Goal: Task Accomplishment & Management: Manage account settings

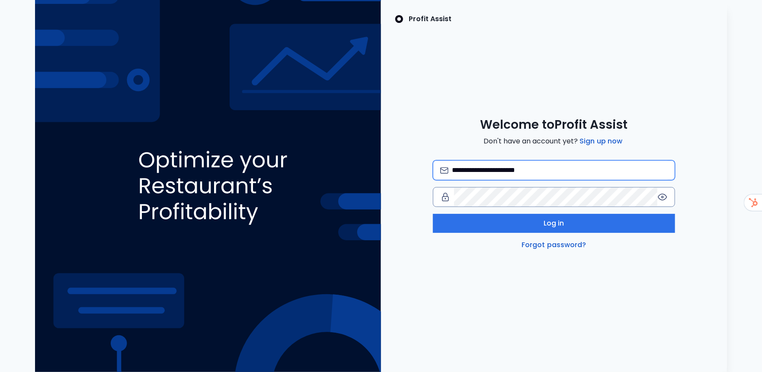
click at [562, 170] on input "**********" at bounding box center [560, 170] width 216 height 19
type input "**********"
click at [300, 165] on div "**********" at bounding box center [381, 186] width 748 height 372
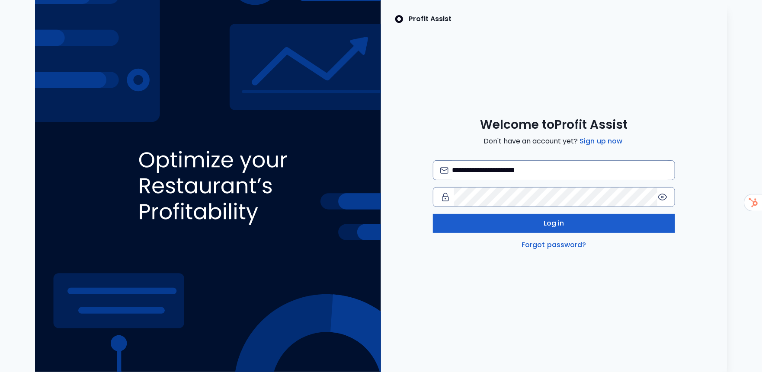
click at [458, 219] on button "Log in" at bounding box center [554, 223] width 242 height 19
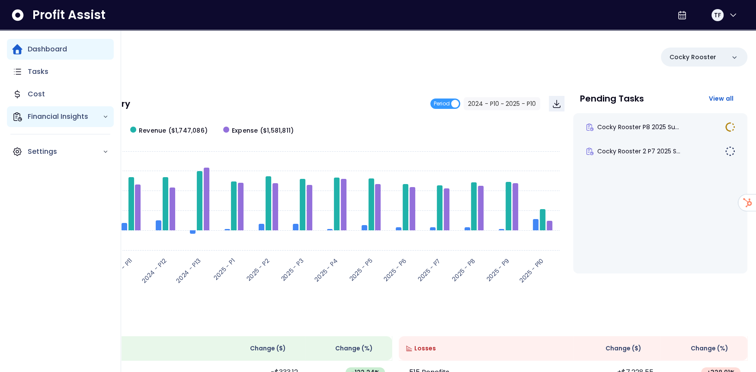
click at [44, 121] on p "Financial Insights" at bounding box center [65, 117] width 75 height 10
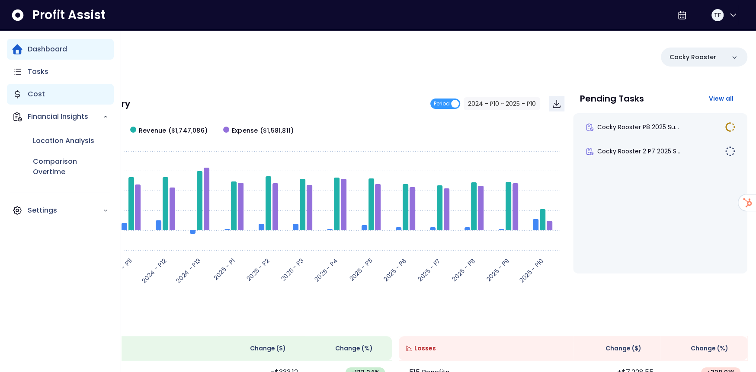
click at [42, 93] on p "Cost" at bounding box center [36, 94] width 17 height 10
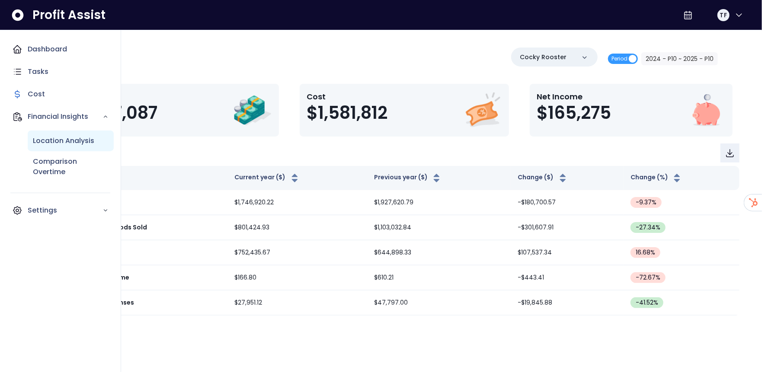
click at [44, 140] on p "Location Analysis" at bounding box center [63, 141] width 61 height 10
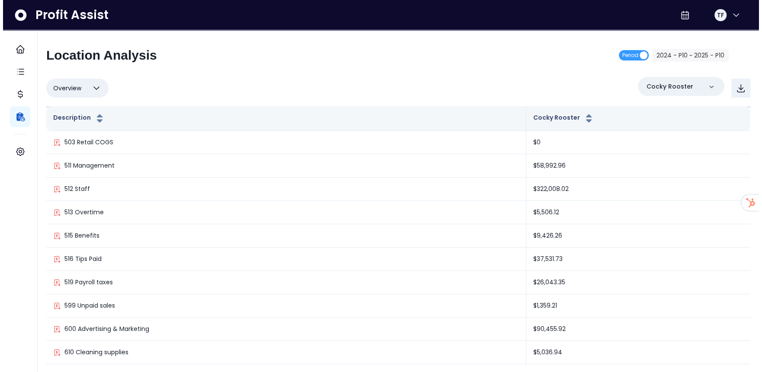
scroll to position [173, 0]
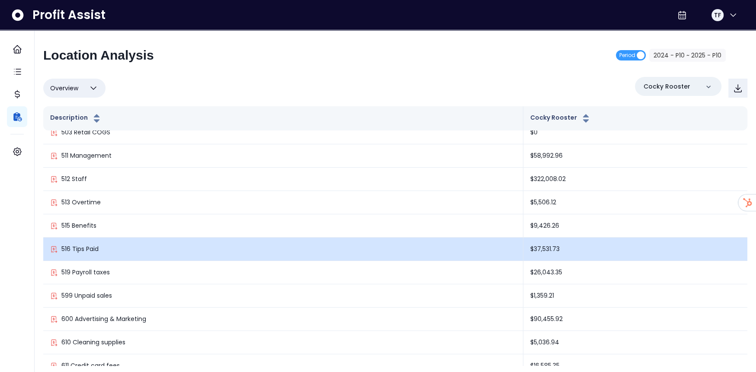
click at [523, 246] on td "$37,531.73" at bounding box center [635, 249] width 224 height 23
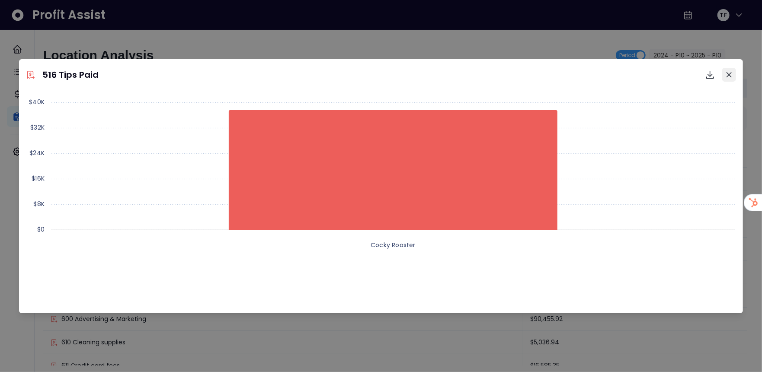
click at [732, 73] on button "Close" at bounding box center [729, 75] width 14 height 14
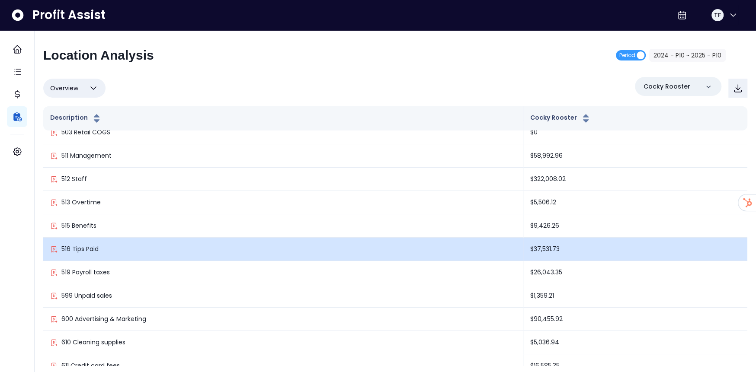
click at [73, 242] on td "516 Tips Paid" at bounding box center [283, 249] width 480 height 23
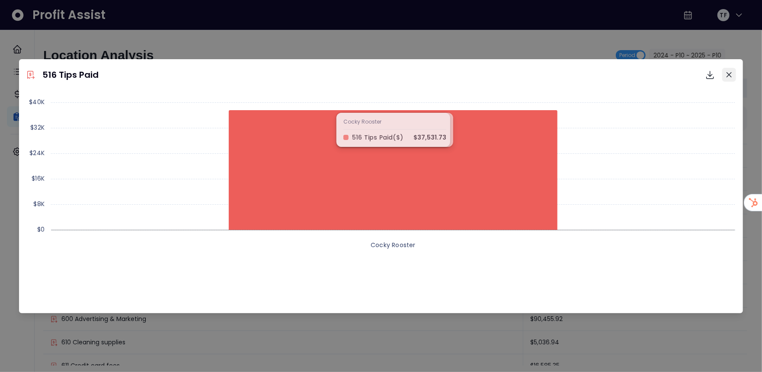
click at [733, 77] on button "Close" at bounding box center [729, 75] width 14 height 14
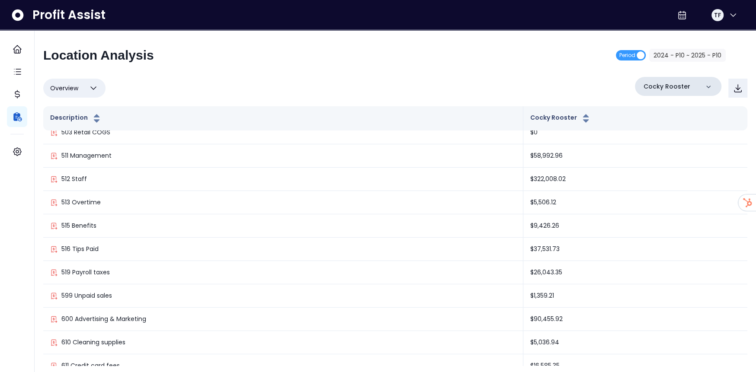
click at [701, 86] on div "Cocky Rooster" at bounding box center [678, 86] width 86 height 19
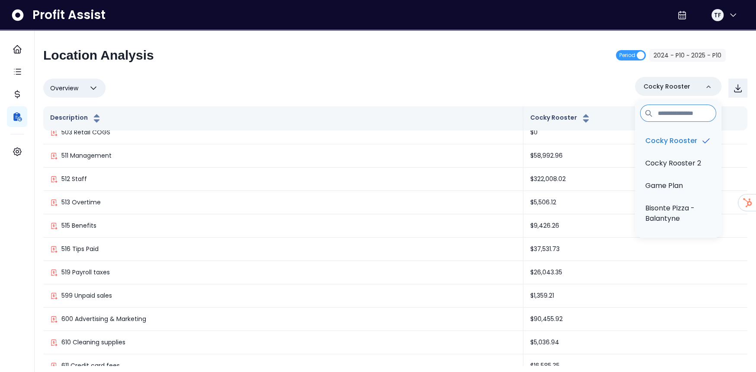
click at [537, 65] on div "Location Analysis Period 2024 - P10 ~ 2025 - P10" at bounding box center [384, 59] width 682 height 22
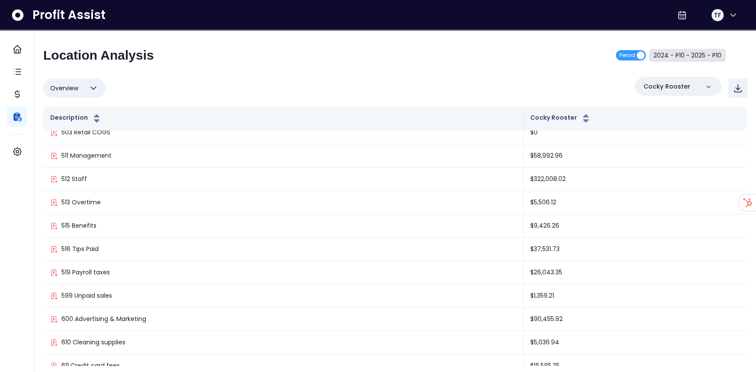
click at [682, 57] on button "2024 - P10 ~ 2025 - P10" at bounding box center [687, 55] width 77 height 13
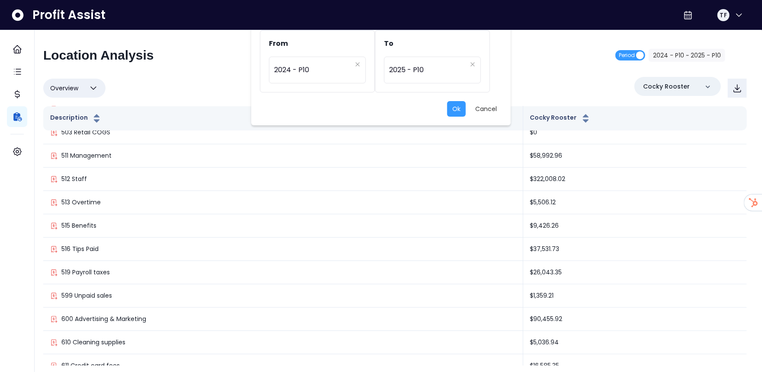
click at [530, 57] on div "**********" at bounding box center [381, 186] width 762 height 372
click at [361, 61] on div "**********" at bounding box center [317, 70] width 97 height 27
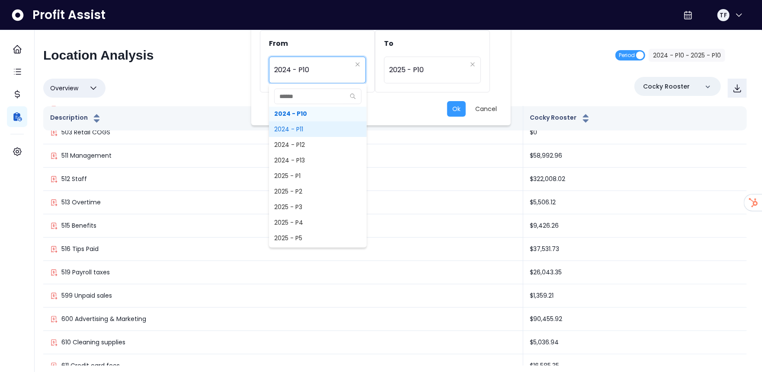
scroll to position [550, 0]
click at [319, 165] on span "2025 - P1" at bounding box center [318, 172] width 98 height 16
type input "*********"
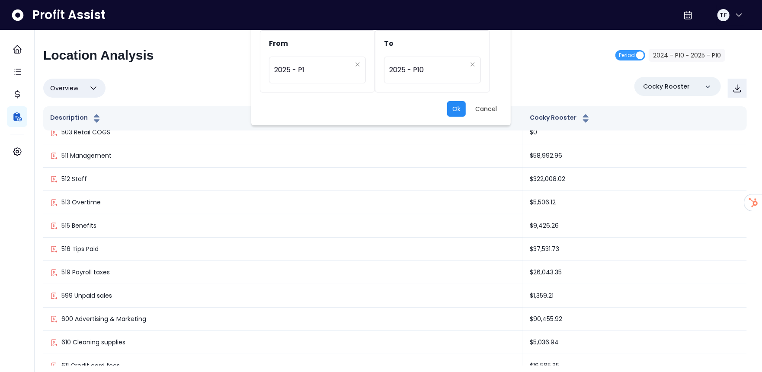
click at [456, 112] on button "Ok" at bounding box center [456, 109] width 19 height 16
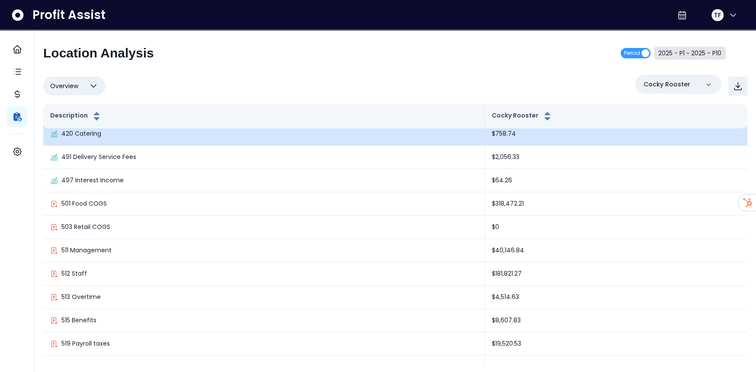
scroll to position [130, 0]
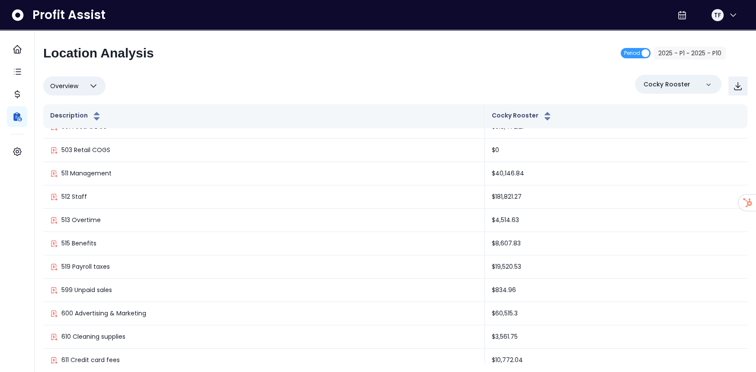
click at [285, 64] on div "Location Analysis Period 2025 - P1 ~ 2025 - P10" at bounding box center [384, 56] width 682 height 22
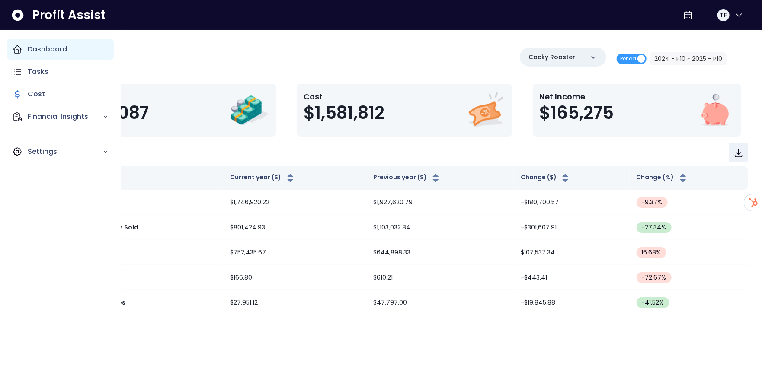
click at [52, 45] on p "Dashboard" at bounding box center [47, 49] width 39 height 10
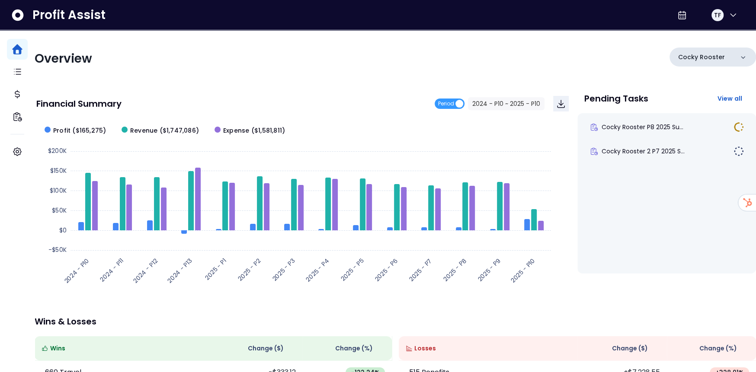
click at [718, 59] on div "Cocky Rooster" at bounding box center [712, 57] width 86 height 19
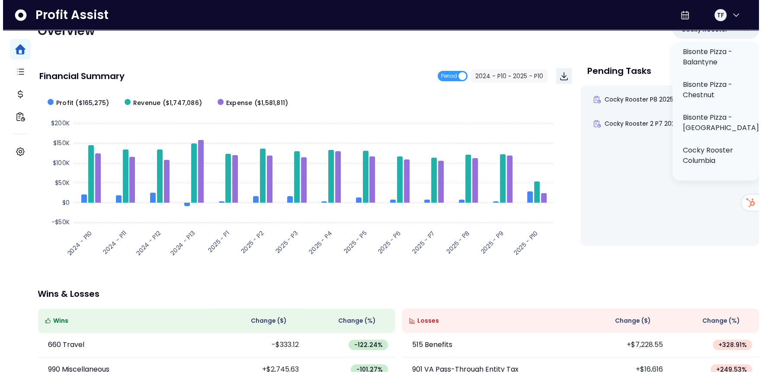
scroll to position [43, 0]
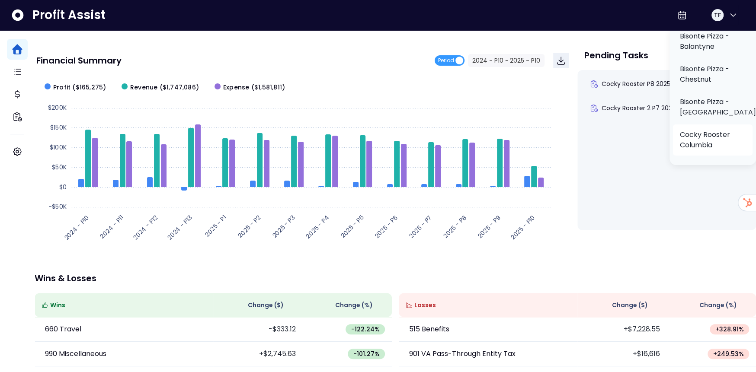
click at [707, 146] on p "Cocky Rooster Columbia" at bounding box center [713, 140] width 66 height 21
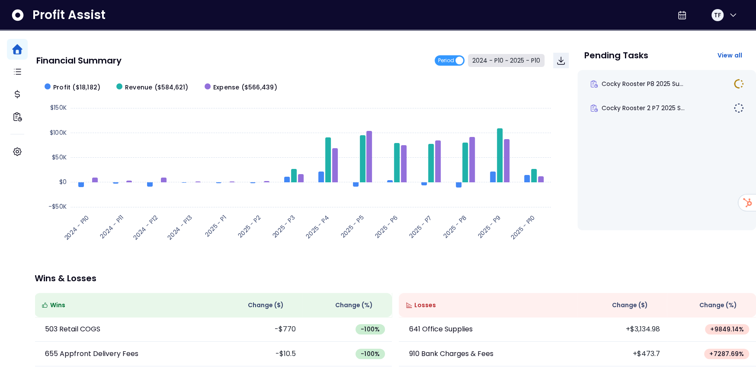
click at [487, 62] on button "2024 - P10 ~ 2025 - P10" at bounding box center [506, 60] width 77 height 13
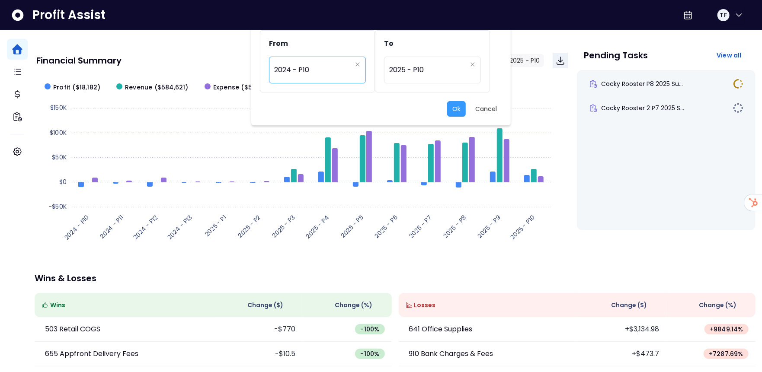
click at [329, 66] on span "2024 - P10" at bounding box center [312, 70] width 77 height 20
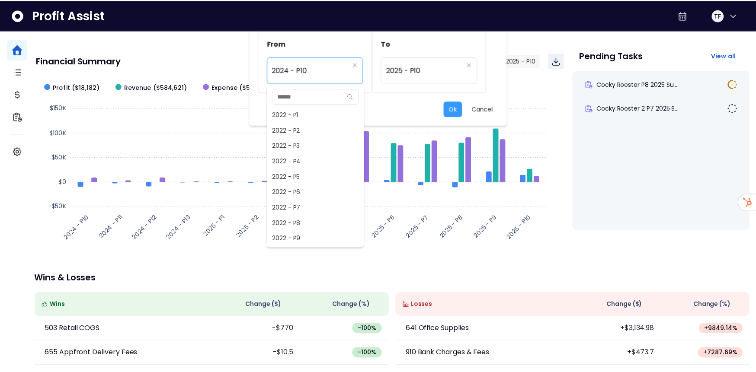
scroll to position [420, 0]
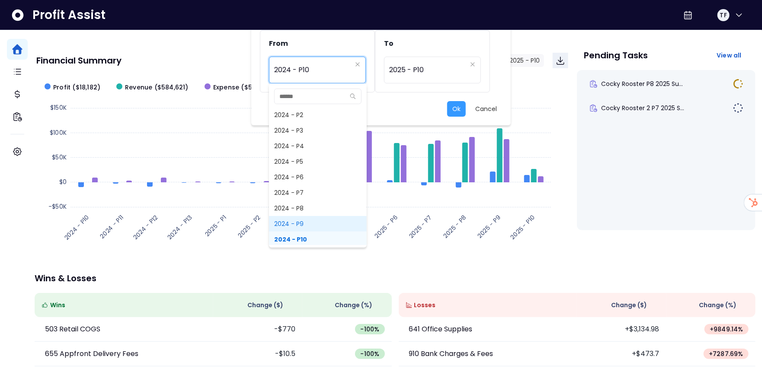
click at [333, 220] on span "2024 - P9" at bounding box center [318, 224] width 98 height 16
type input "*********"
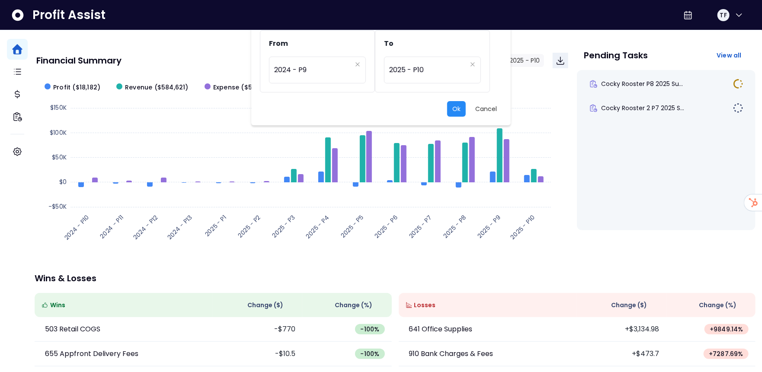
click at [454, 106] on button "Ok" at bounding box center [456, 109] width 19 height 16
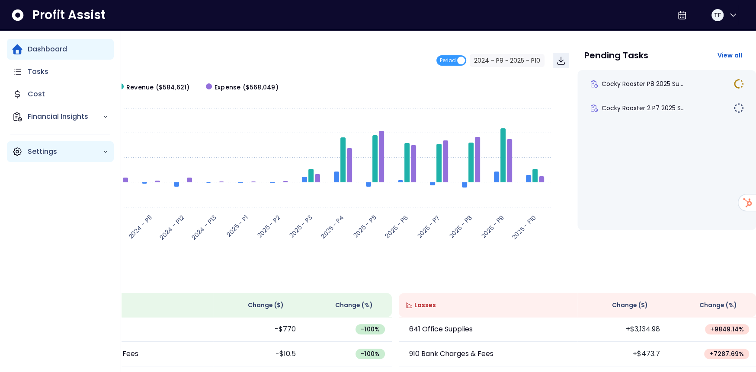
click at [19, 150] on icon "Main navigation" at bounding box center [17, 152] width 10 height 10
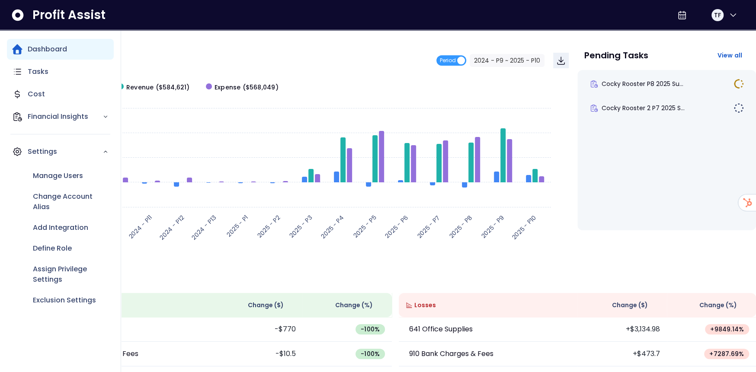
click at [45, 164] on div "Manage Users Change Account Alias Add Integration Define Role Assign Privilege …" at bounding box center [60, 238] width 107 height 152
click at [43, 172] on p "Manage Users" at bounding box center [58, 176] width 50 height 10
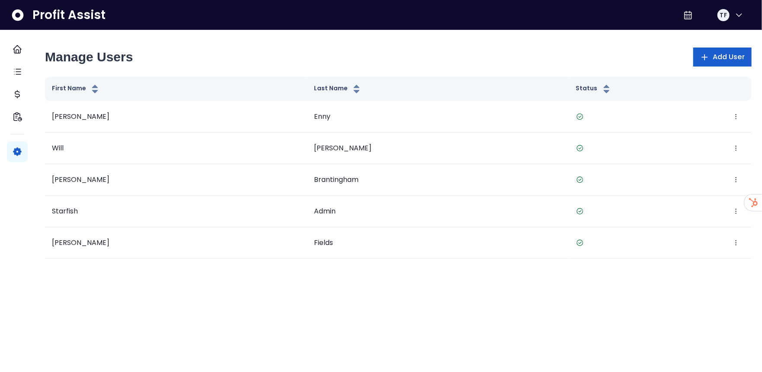
click at [719, 54] on span "Add User" at bounding box center [729, 57] width 32 height 10
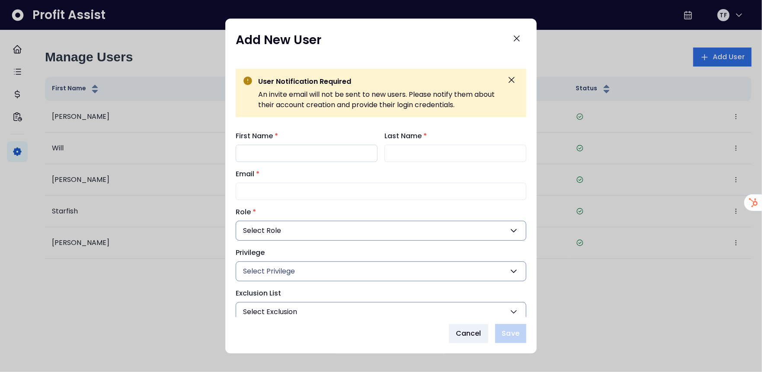
click at [298, 151] on input "First Name *" at bounding box center [307, 153] width 142 height 17
type input "******"
type input "*****"
click at [317, 194] on input "Email *" at bounding box center [381, 191] width 291 height 17
paste input "**********"
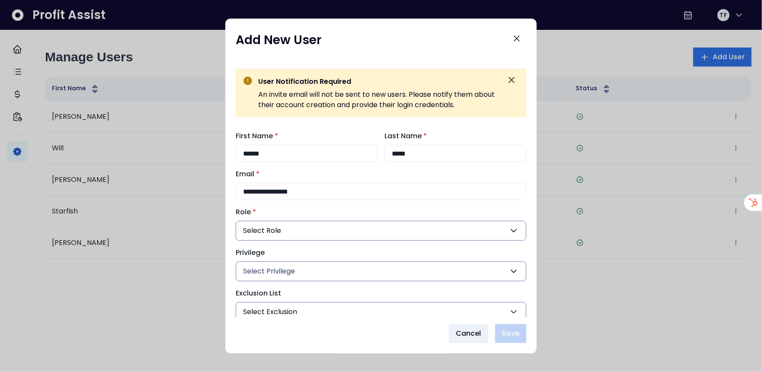
type input "**********"
click at [356, 233] on button "Select Role" at bounding box center [381, 231] width 291 height 20
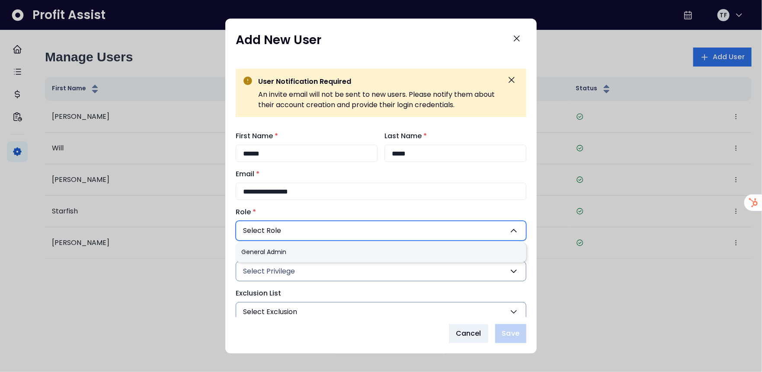
drag, startPoint x: 253, startPoint y: 248, endPoint x: 301, endPoint y: 260, distance: 49.5
click at [252, 248] on li "General Admin" at bounding box center [381, 253] width 291 height 20
type input "***"
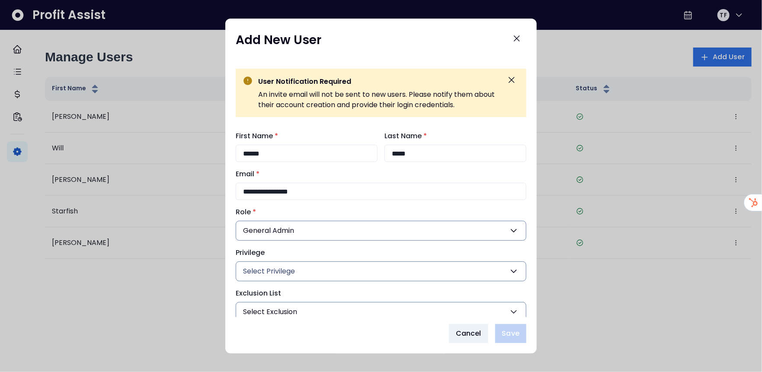
click at [306, 269] on button "Select Privilege" at bounding box center [381, 272] width 291 height 20
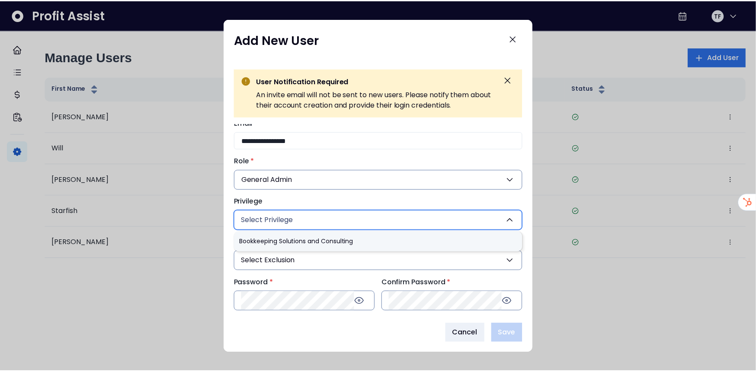
scroll to position [52, 0]
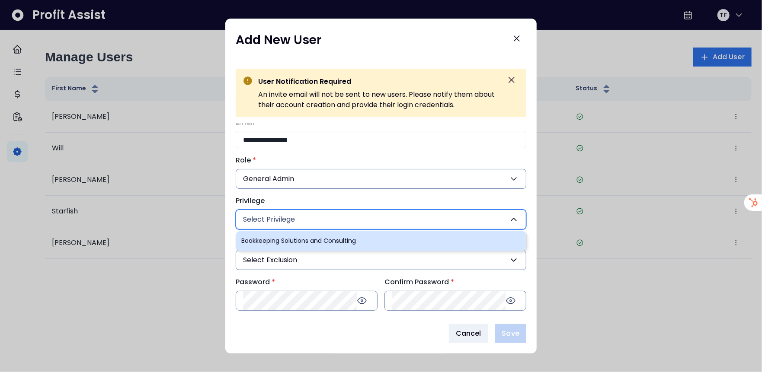
click at [340, 243] on li "Bookkeeping Solutions and Consulting" at bounding box center [381, 241] width 291 height 20
type input "***"
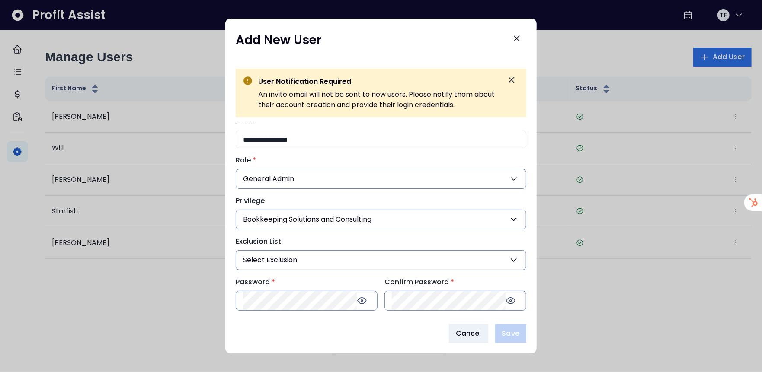
click at [327, 256] on button "Select Exclusion" at bounding box center [381, 260] width 291 height 20
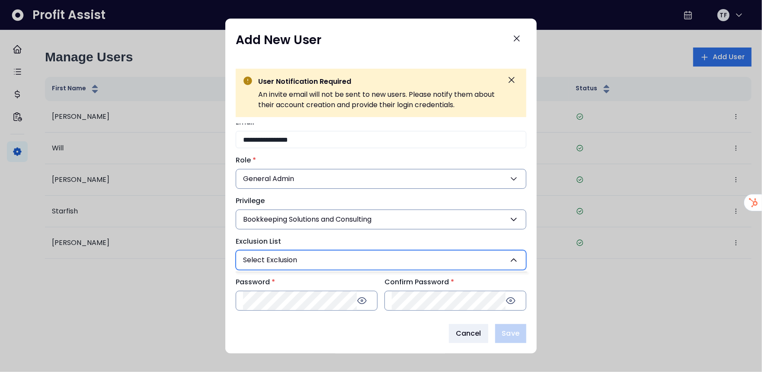
click at [341, 262] on button "Select Exclusion" at bounding box center [381, 260] width 291 height 20
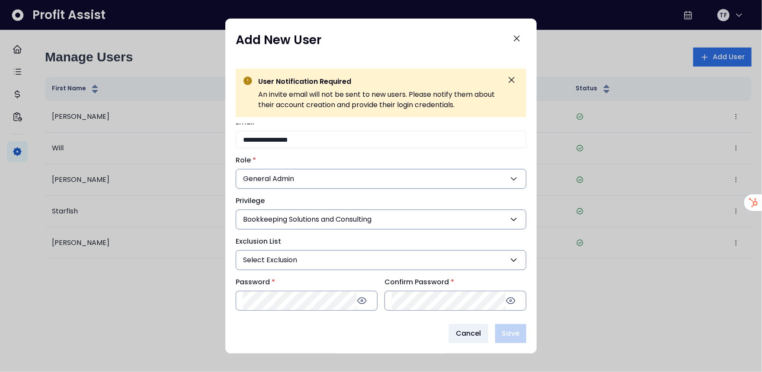
click at [341, 262] on button "Select Exclusion" at bounding box center [381, 260] width 291 height 20
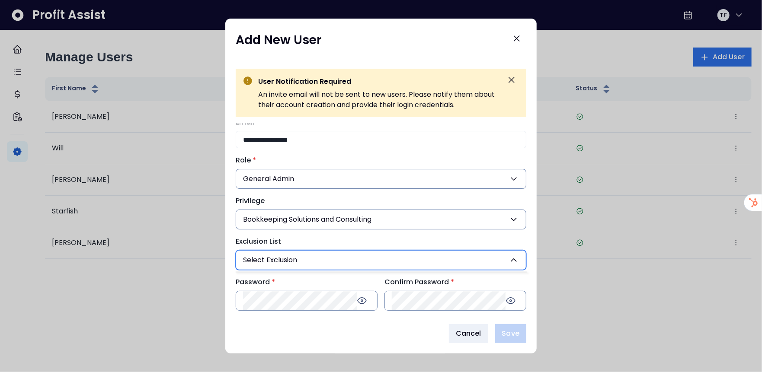
click at [306, 333] on div "Cancel Save" at bounding box center [381, 333] width 291 height 19
drag, startPoint x: 118, startPoint y: 305, endPoint x: 148, endPoint y: 300, distance: 30.6
click at [118, 305] on div at bounding box center [381, 186] width 762 height 372
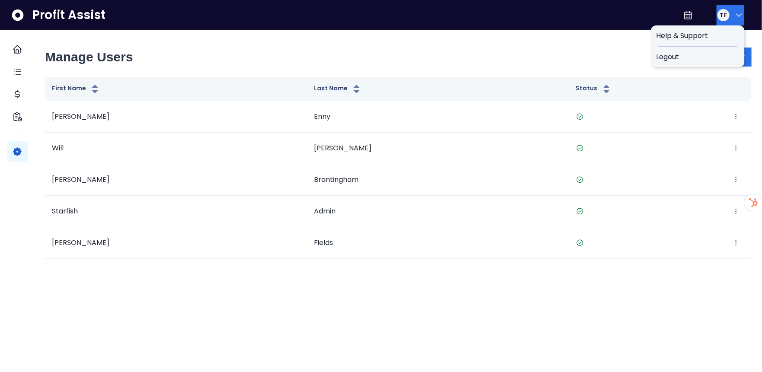
click at [742, 19] on button "TF" at bounding box center [731, 15] width 28 height 21
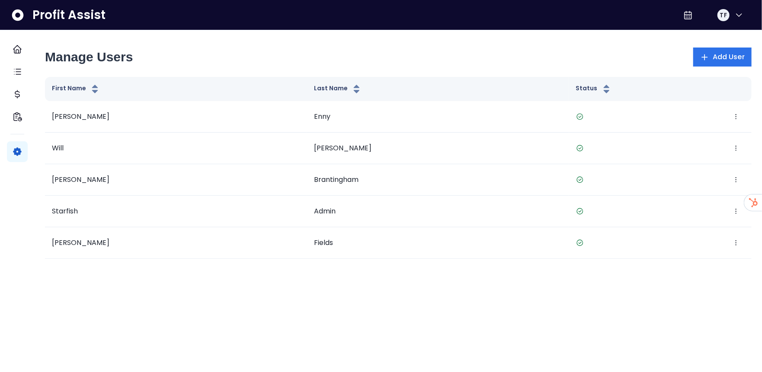
click at [518, 21] on div "Profit Assist TF" at bounding box center [381, 15] width 762 height 30
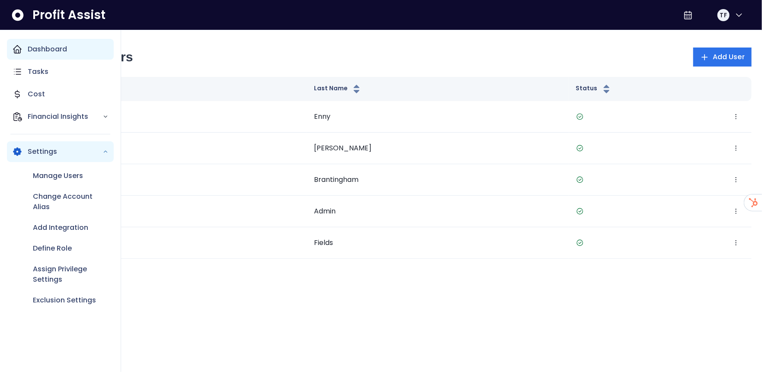
click at [20, 54] on div "Dashboard" at bounding box center [60, 49] width 107 height 21
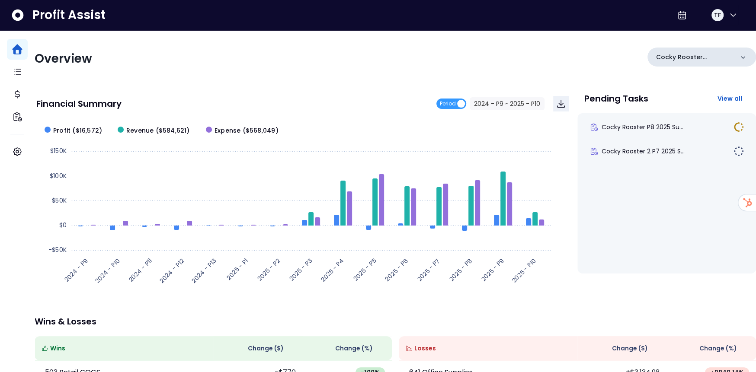
click at [716, 63] on div "Cocky Rooster Columbia" at bounding box center [701, 57] width 109 height 19
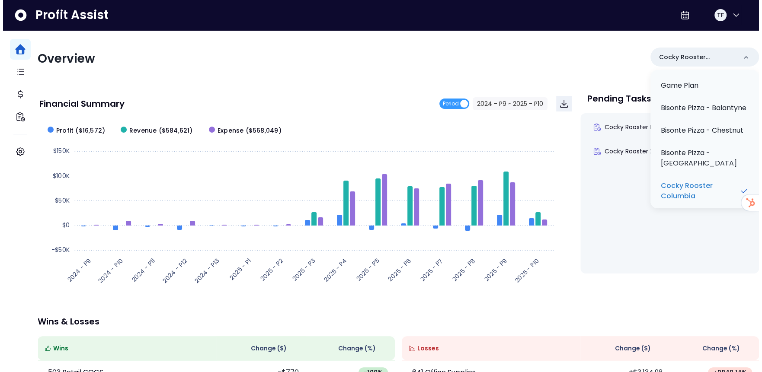
scroll to position [86, 0]
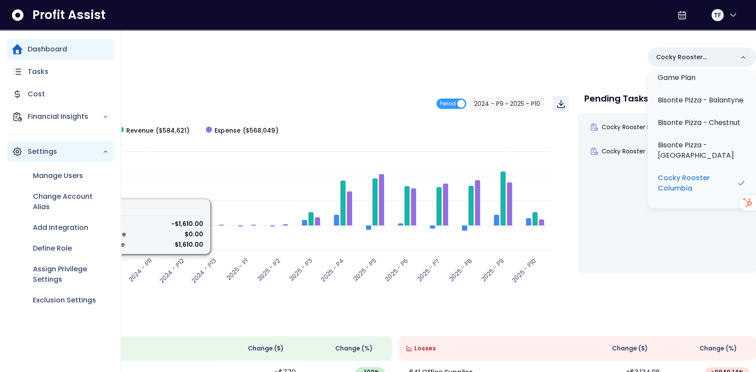
click at [23, 151] on div "Settings" at bounding box center [60, 151] width 107 height 21
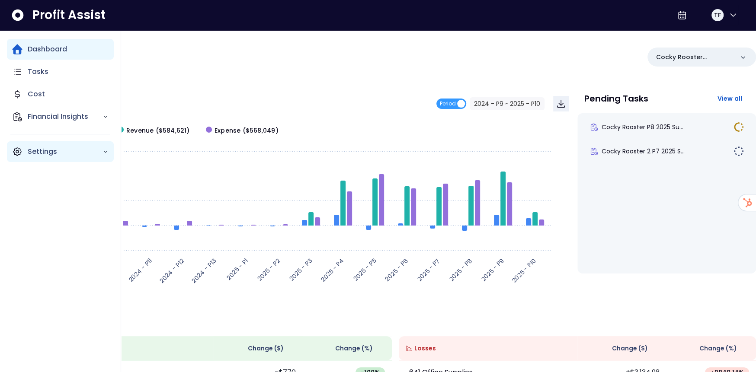
click at [23, 151] on div "Settings" at bounding box center [60, 151] width 107 height 21
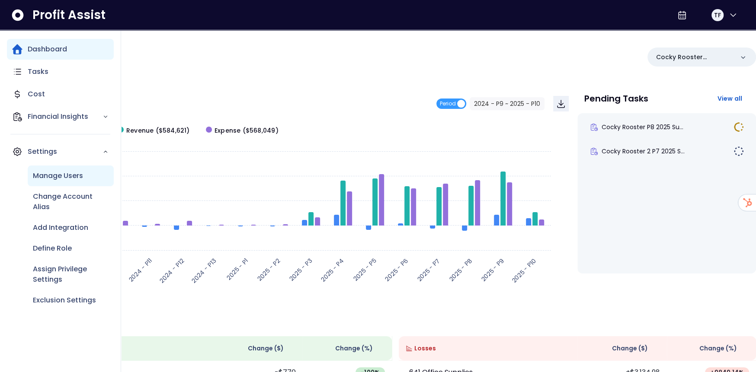
click at [56, 178] on p "Manage Users" at bounding box center [58, 176] width 50 height 10
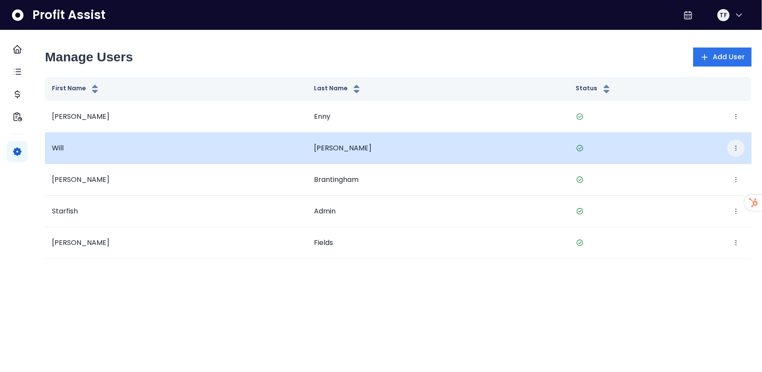
click at [736, 148] on icon "button" at bounding box center [736, 148] width 1 height 5
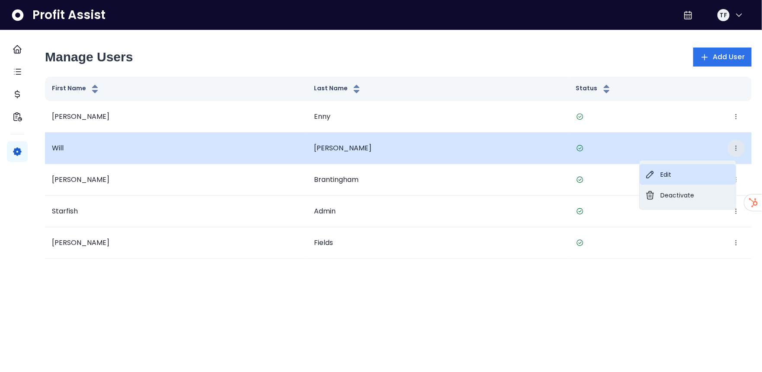
click at [679, 176] on button "Edit" at bounding box center [688, 174] width 96 height 21
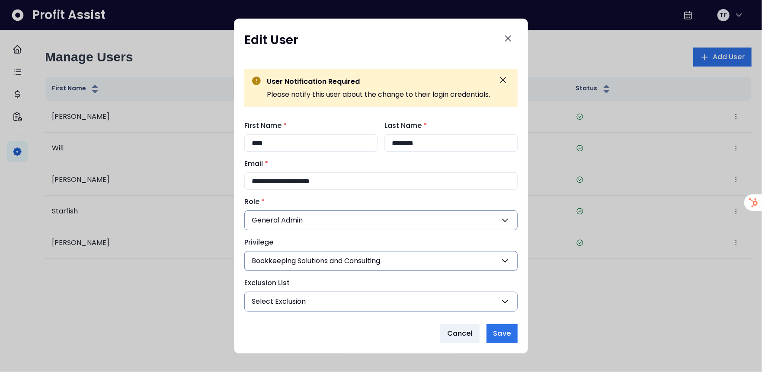
click at [380, 264] on span "Bookkeeping Solutions and Consulting" at bounding box center [316, 261] width 128 height 10
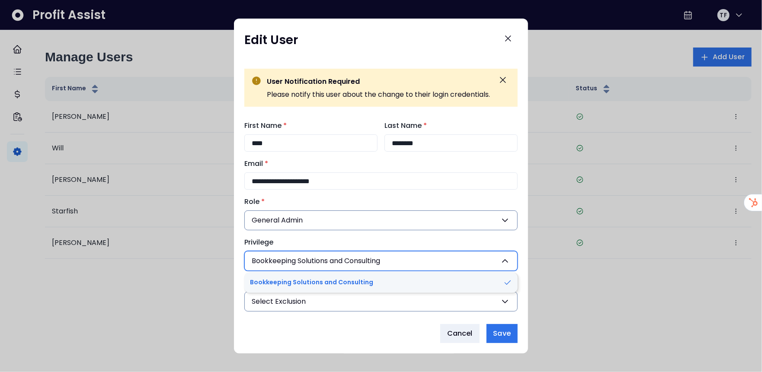
click at [142, 295] on div at bounding box center [381, 186] width 762 height 372
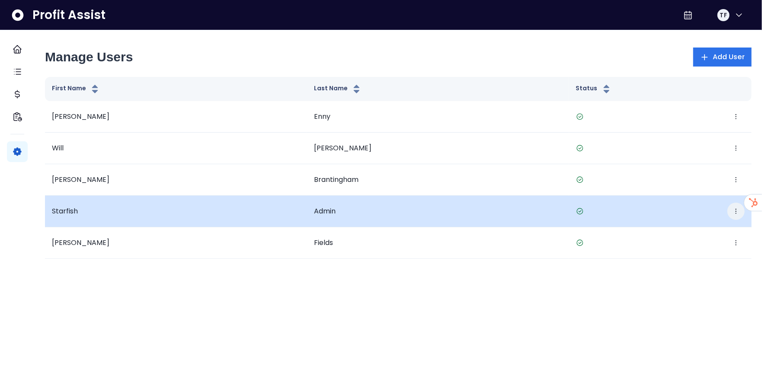
click at [732, 210] on button "button" at bounding box center [735, 211] width 17 height 17
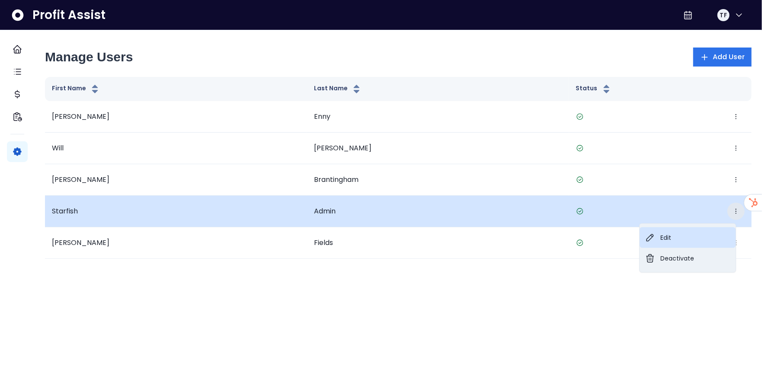
click at [682, 231] on button "Edit" at bounding box center [688, 237] width 96 height 21
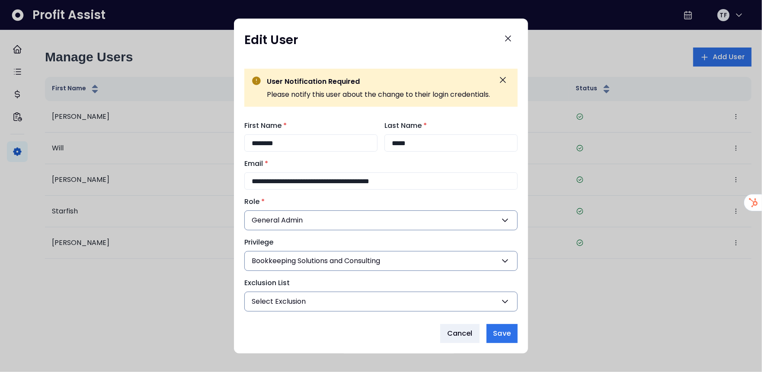
click at [363, 216] on button "General Admin" at bounding box center [380, 221] width 273 height 20
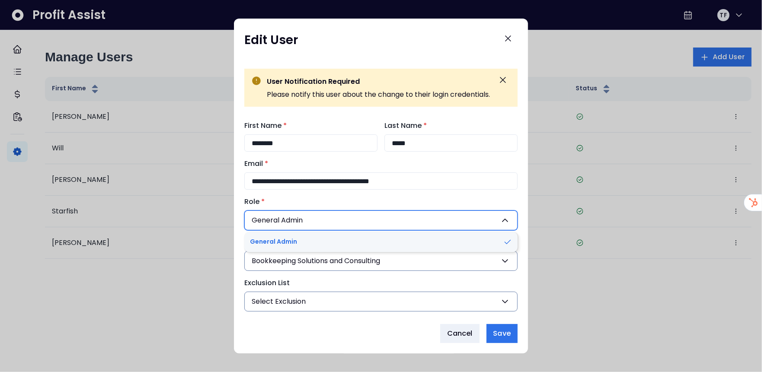
click at [464, 197] on label "Role *" at bounding box center [378, 202] width 268 height 10
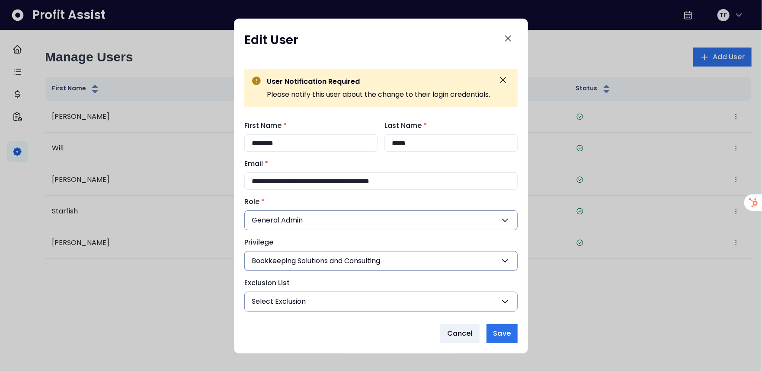
click at [442, 261] on button "Bookkeeping Solutions and Consulting" at bounding box center [380, 261] width 273 height 20
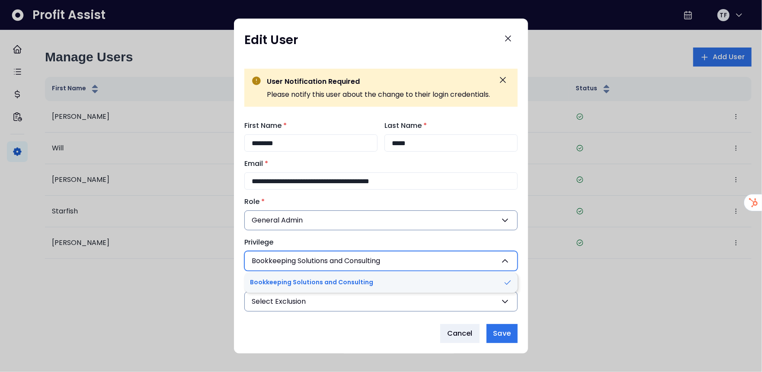
click at [438, 240] on label "Privilege" at bounding box center [378, 242] width 268 height 10
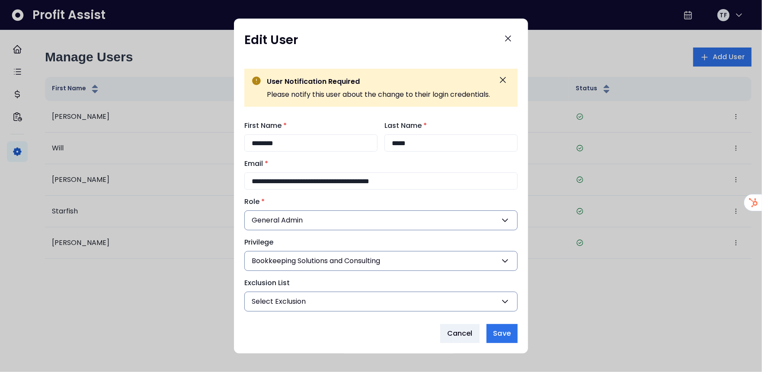
click at [413, 297] on button "Select Exclusion" at bounding box center [380, 302] width 273 height 20
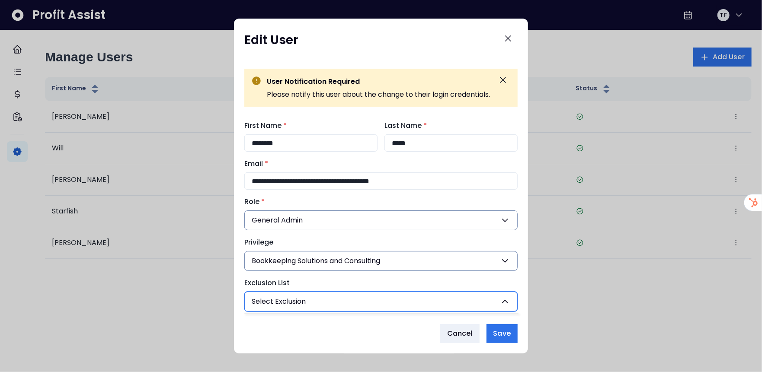
click at [412, 296] on button "Select Exclusion" at bounding box center [380, 302] width 273 height 20
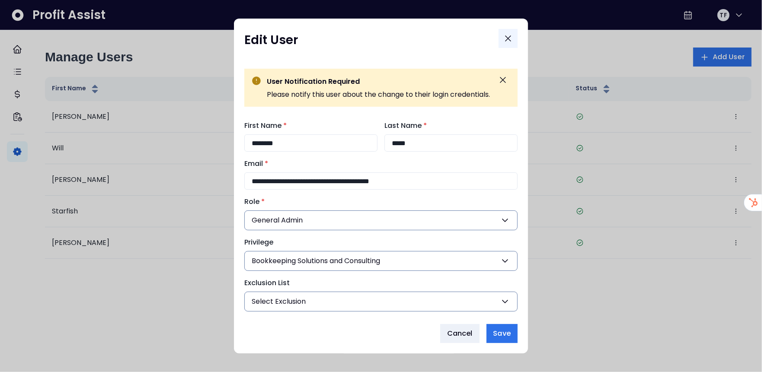
click at [509, 39] on icon "Close" at bounding box center [508, 38] width 10 height 10
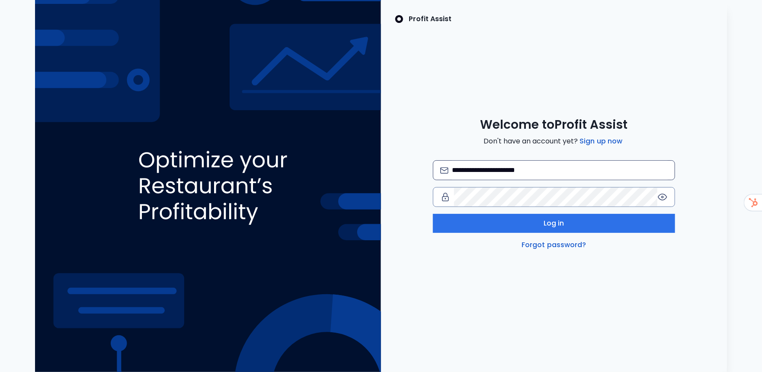
click at [561, 172] on input "**********" at bounding box center [560, 170] width 216 height 19
type input "**********"
click at [138, 160] on div "**********" at bounding box center [381, 186] width 748 height 372
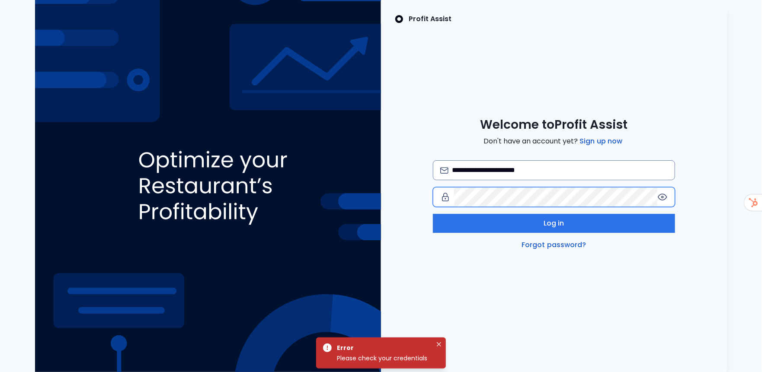
click at [242, 196] on div "**********" at bounding box center [381, 186] width 748 height 372
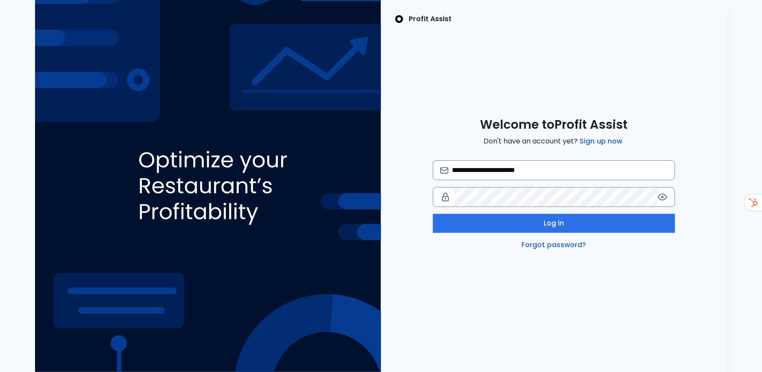
click at [468, 269] on div "**********" at bounding box center [554, 186] width 346 height 372
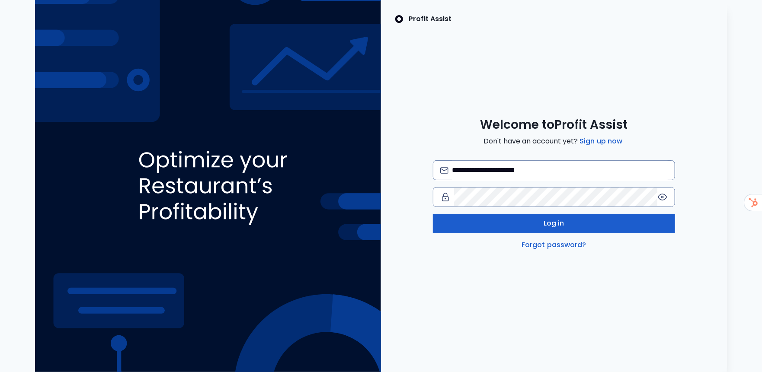
click at [478, 224] on button "Log in" at bounding box center [554, 223] width 242 height 19
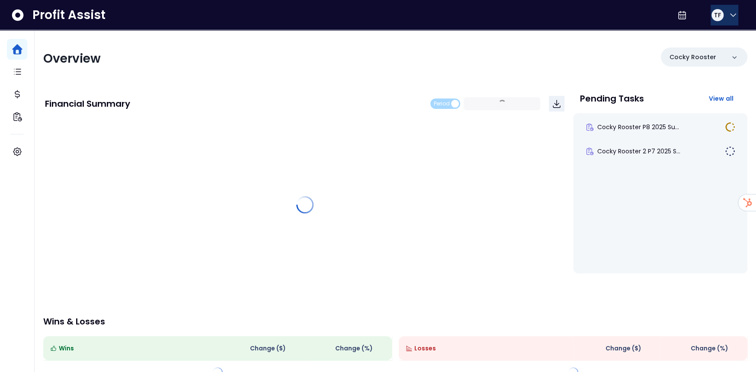
click at [728, 20] on button "TF" at bounding box center [724, 15] width 28 height 21
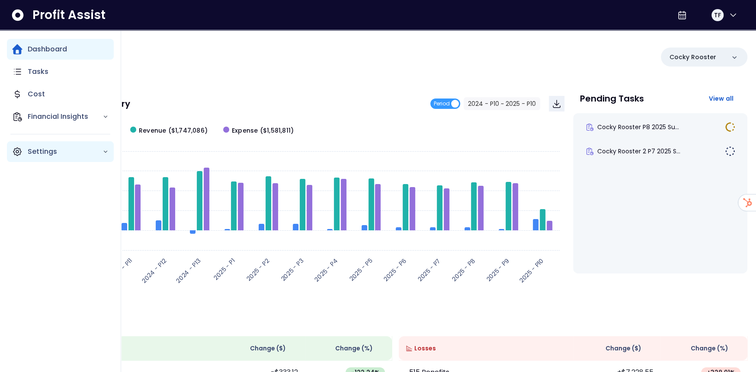
click at [13, 151] on icon "Main navigation" at bounding box center [17, 152] width 10 height 10
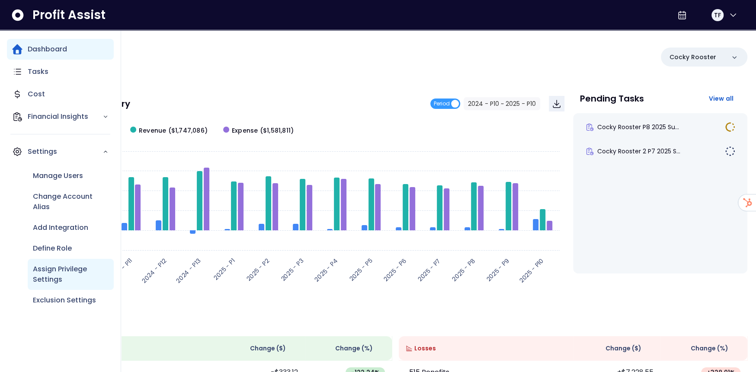
click at [37, 277] on p "Assign Privilege Settings" at bounding box center [71, 274] width 76 height 21
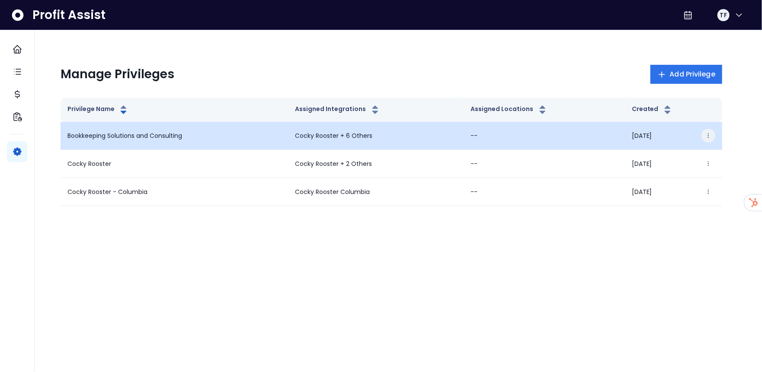
click at [711, 139] on button "button" at bounding box center [708, 136] width 14 height 14
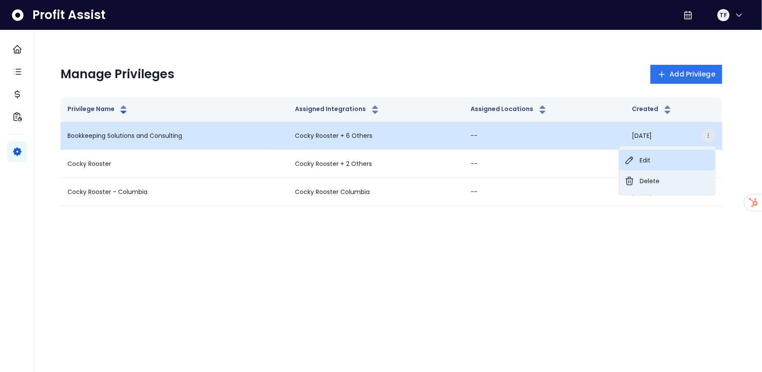
click at [653, 156] on button "Edit" at bounding box center [667, 160] width 96 height 21
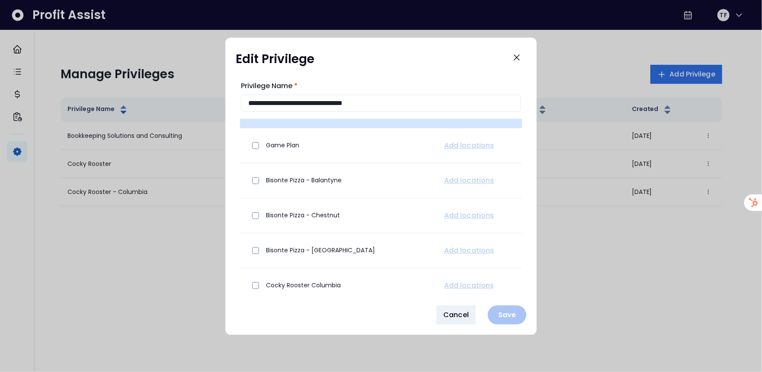
scroll to position [95, 0]
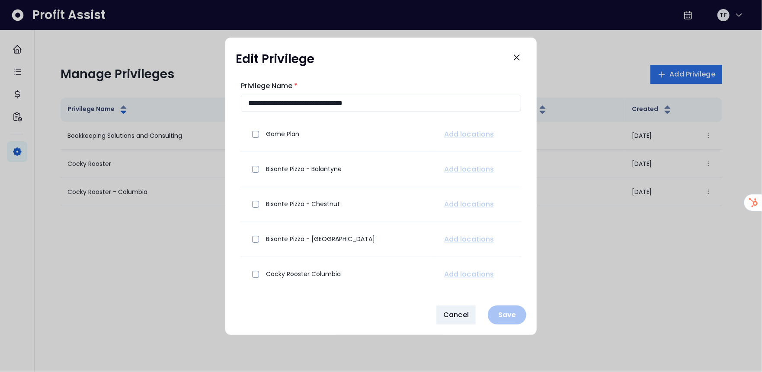
click at [615, 346] on div at bounding box center [381, 186] width 762 height 372
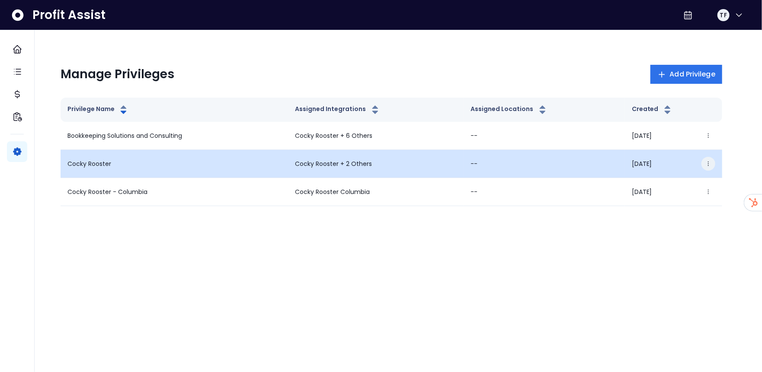
click at [703, 160] on button "button" at bounding box center [708, 164] width 14 height 14
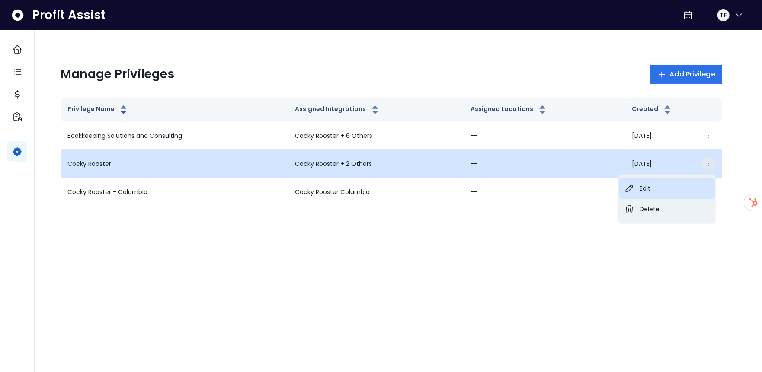
click at [668, 189] on button "Edit" at bounding box center [667, 188] width 96 height 21
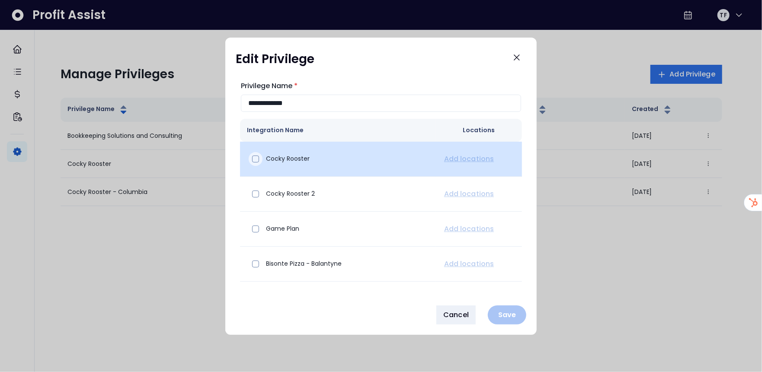
click at [258, 159] on span at bounding box center [255, 159] width 7 height 7
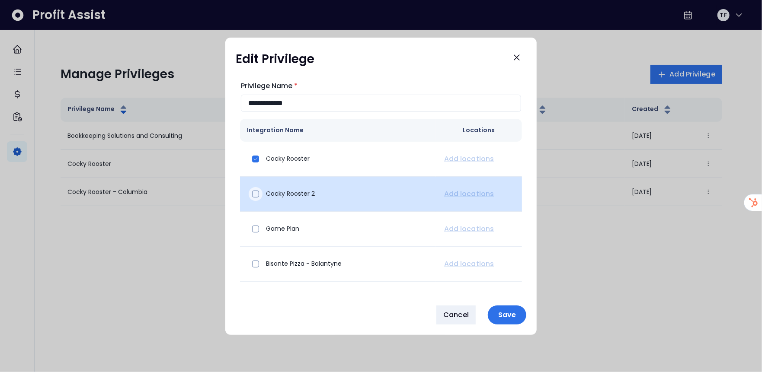
click at [255, 193] on span at bounding box center [255, 194] width 7 height 7
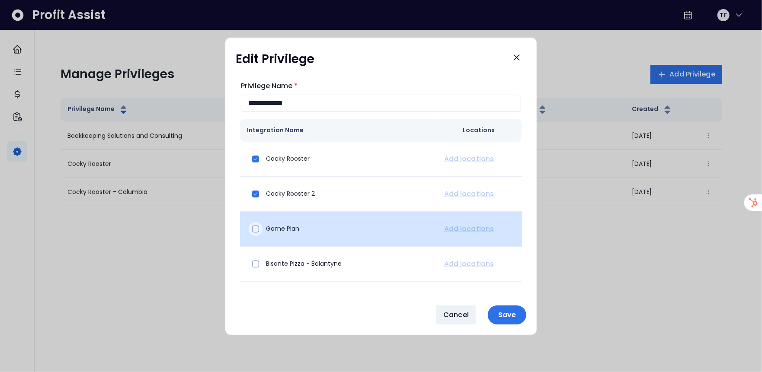
click at [254, 229] on span at bounding box center [255, 229] width 7 height 7
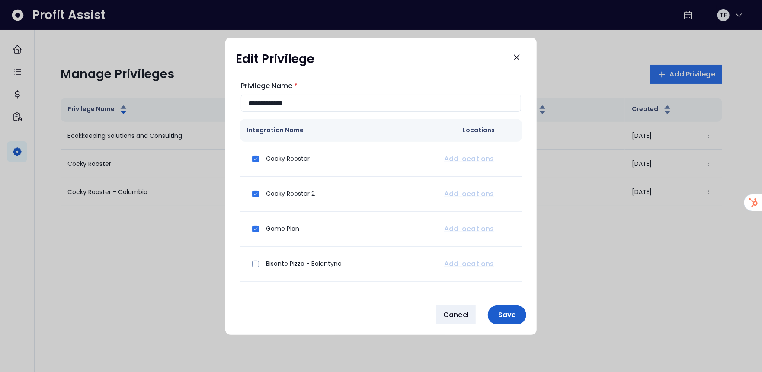
click at [514, 316] on p "Save" at bounding box center [507, 315] width 28 height 8
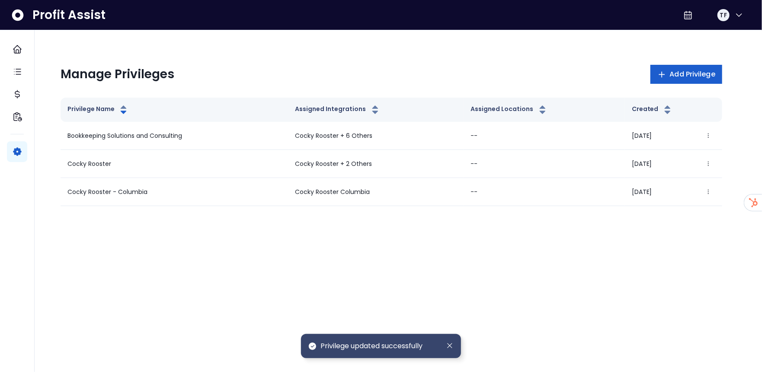
click at [691, 73] on span "Add Privilege" at bounding box center [692, 74] width 45 height 10
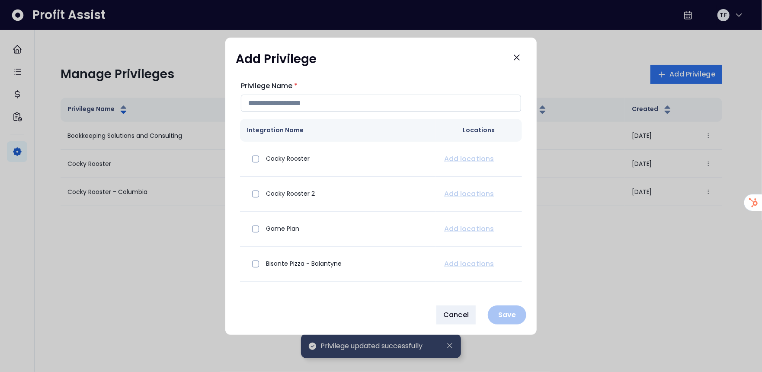
click at [341, 105] on input "Privilege Name *" at bounding box center [381, 103] width 280 height 17
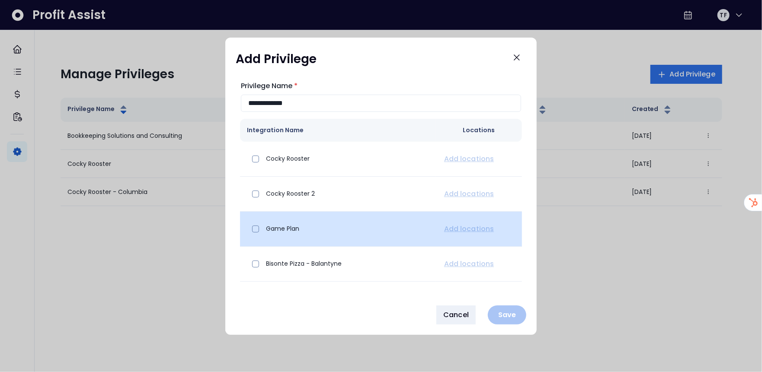
scroll to position [43, 0]
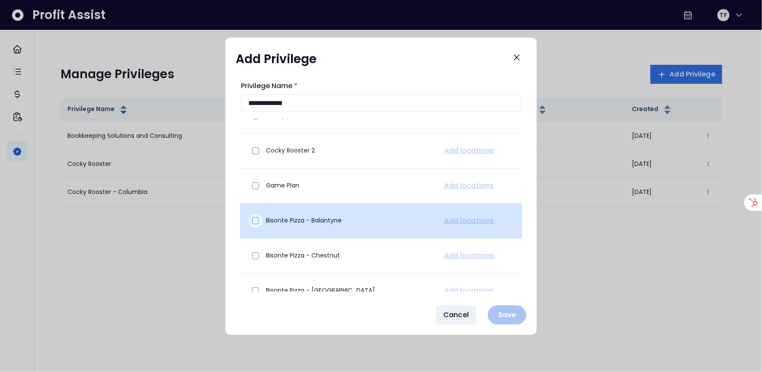
type input "**********"
click at [256, 218] on span at bounding box center [255, 221] width 7 height 7
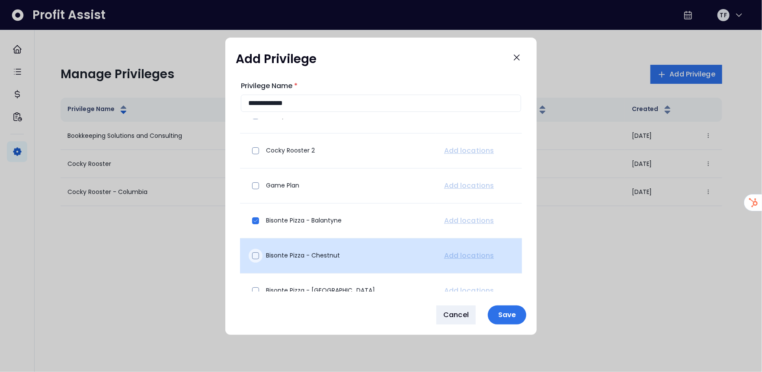
click at [256, 254] on span at bounding box center [255, 256] width 7 height 7
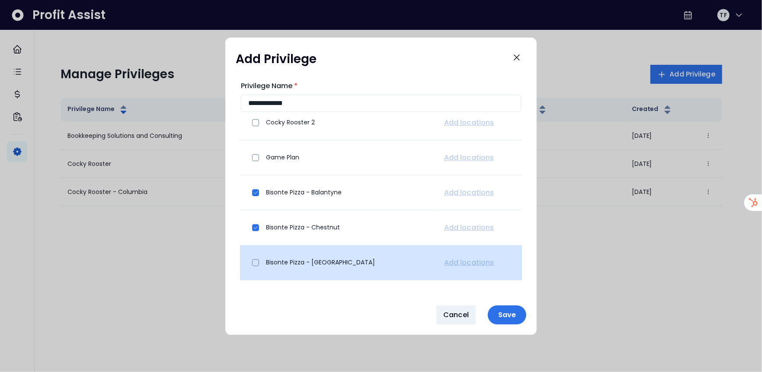
scroll to position [86, 0]
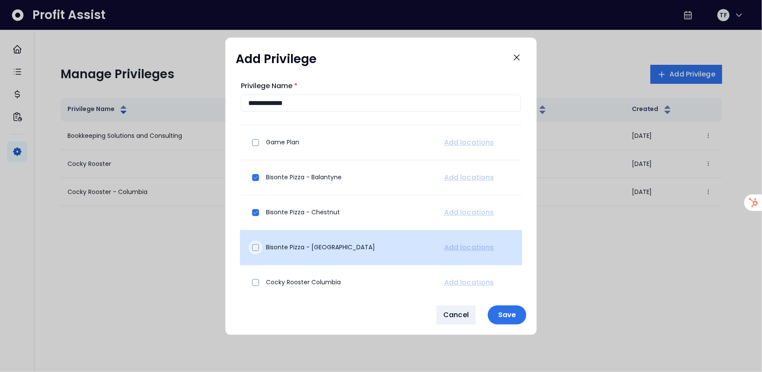
click at [256, 248] on span at bounding box center [255, 247] width 7 height 7
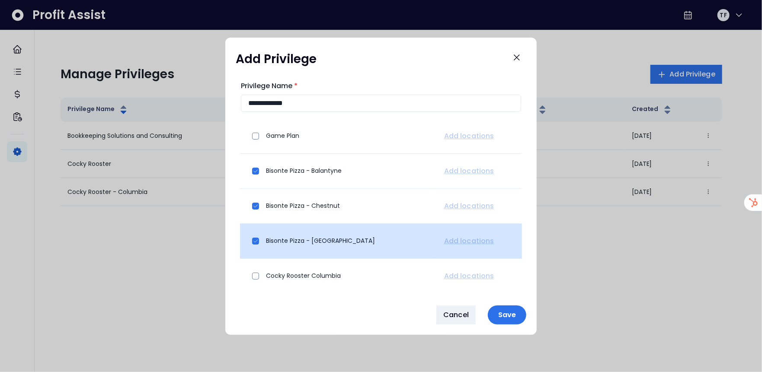
scroll to position [95, 0]
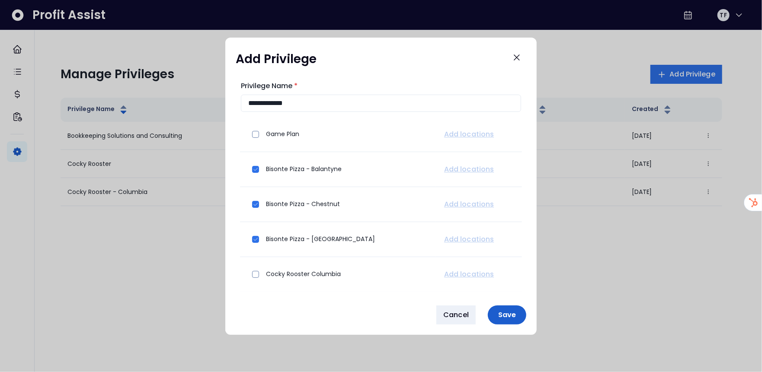
click at [504, 313] on p "Save" at bounding box center [507, 315] width 28 height 8
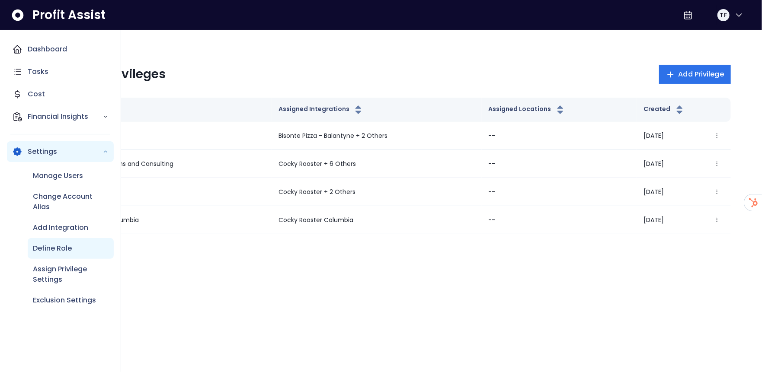
click at [41, 246] on p "Define Role" at bounding box center [52, 248] width 39 height 10
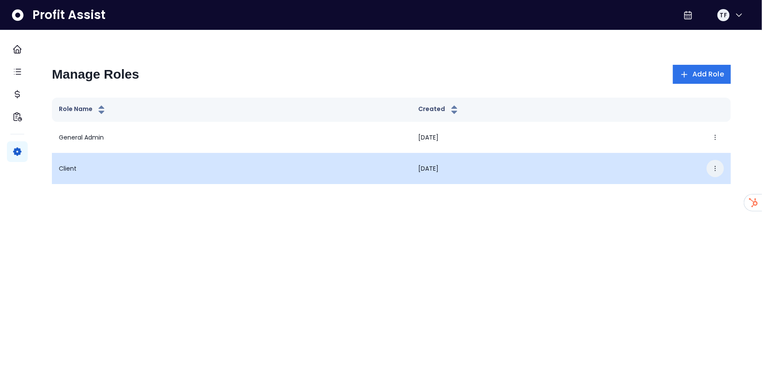
click at [712, 168] on icon "button" at bounding box center [715, 168] width 7 height 7
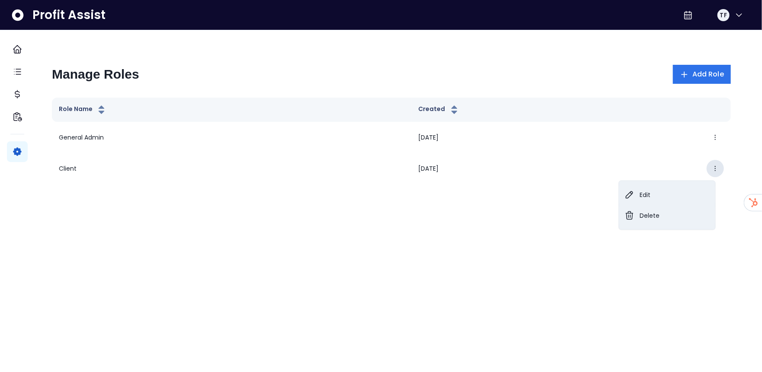
click at [450, 213] on html "Dashboard Tasks Cost Financial Insights Settings Profit Assist TF Manage Roles …" at bounding box center [381, 106] width 762 height 213
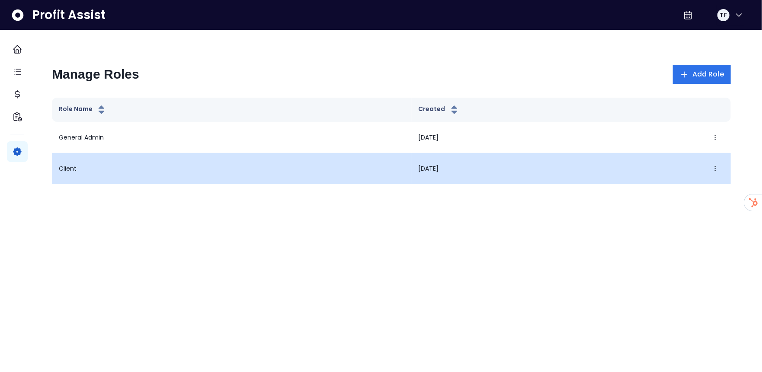
click at [130, 172] on td "Client" at bounding box center [232, 168] width 360 height 31
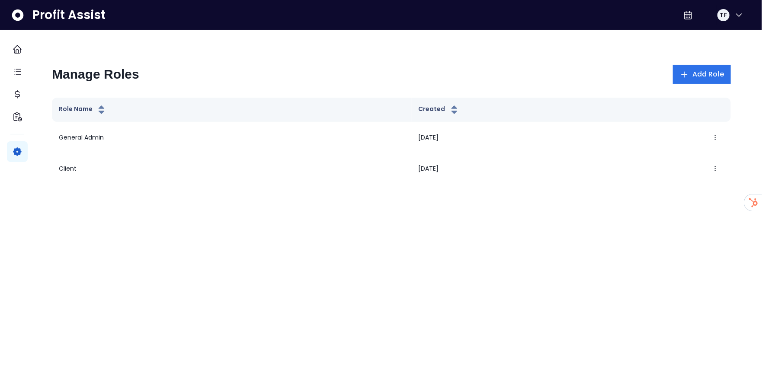
click at [187, 213] on html "Dashboard Tasks Cost Financial Insights Settings Profit Assist TF Manage Roles …" at bounding box center [381, 106] width 762 height 213
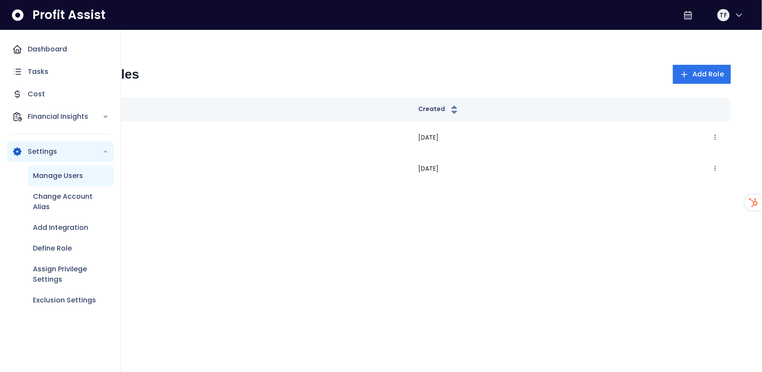
click at [53, 179] on p "Manage Users" at bounding box center [58, 176] width 50 height 10
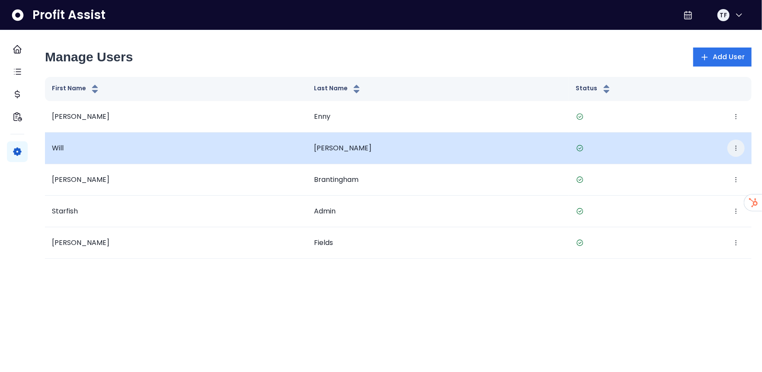
click at [727, 150] on button "button" at bounding box center [735, 148] width 17 height 17
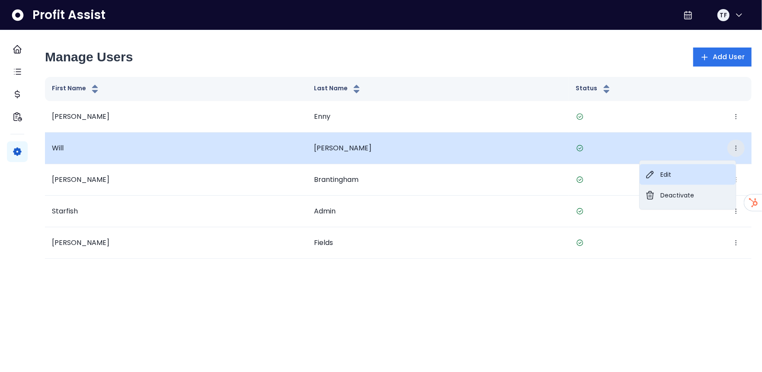
click at [674, 175] on button "Edit" at bounding box center [688, 174] width 96 height 21
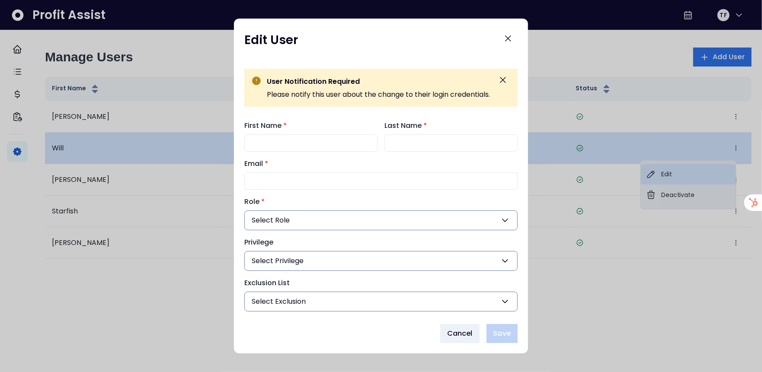
type input "****"
type input "********"
type input "**********"
type input "***"
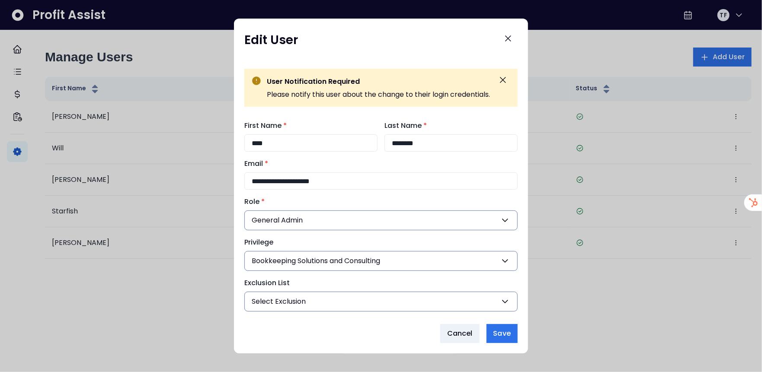
click at [379, 259] on span "Bookkeeping Solutions and Consulting" at bounding box center [316, 261] width 128 height 10
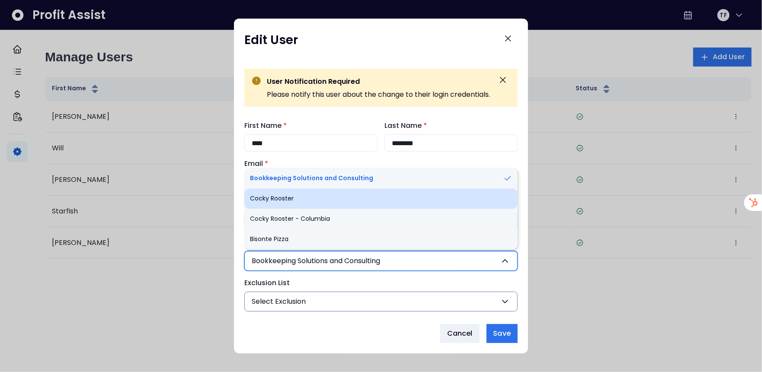
click at [309, 201] on li "Cocky Rooster" at bounding box center [380, 199] width 273 height 20
type input "***"
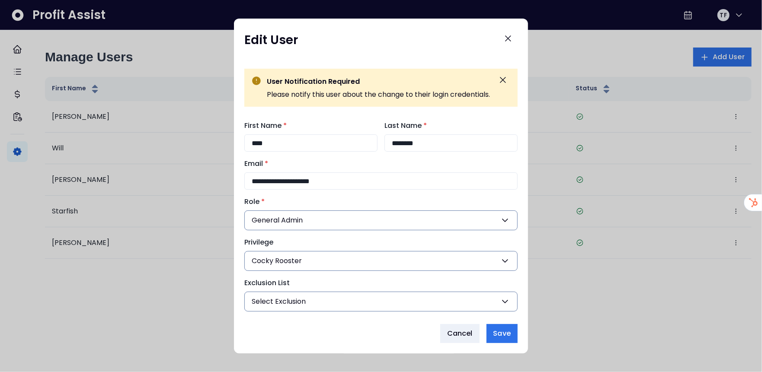
click at [329, 301] on button "Select Exclusion" at bounding box center [380, 302] width 273 height 20
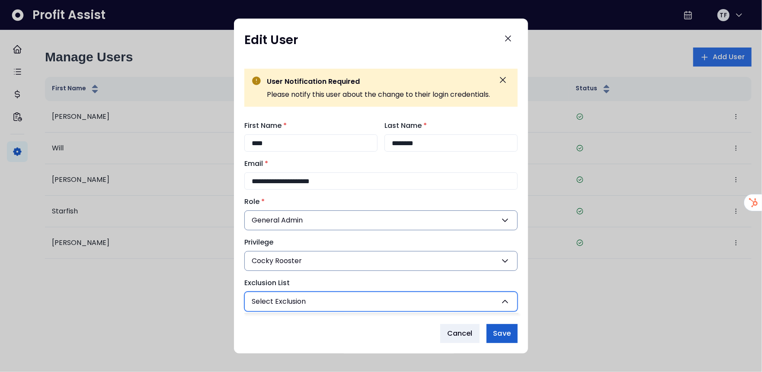
click at [500, 334] on span "Save" at bounding box center [501, 334] width 17 height 10
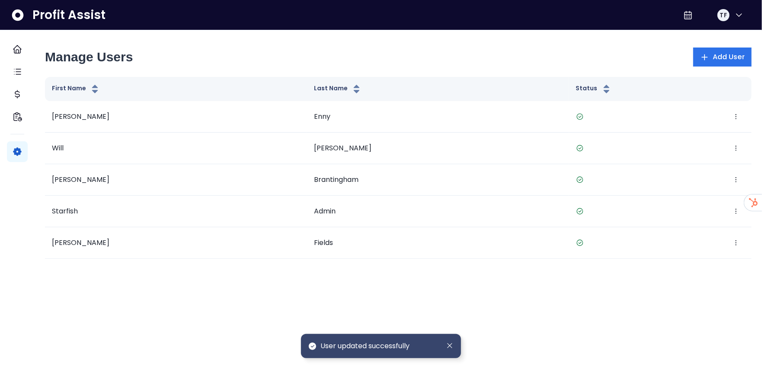
click at [631, 281] on html "Dashboard Tasks Cost Financial Insights Settings Profit Assist TF Manage Users …" at bounding box center [381, 140] width 762 height 281
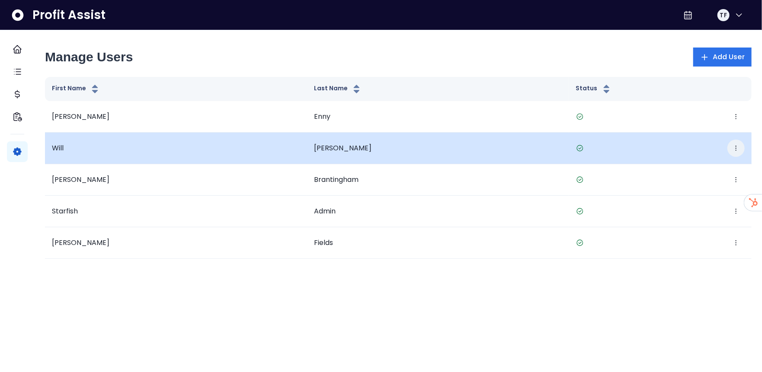
click at [727, 150] on button "button" at bounding box center [735, 148] width 17 height 17
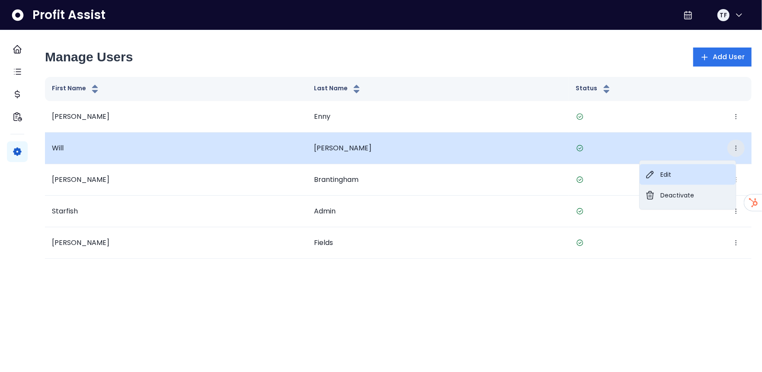
click at [682, 172] on button "Edit" at bounding box center [688, 174] width 96 height 21
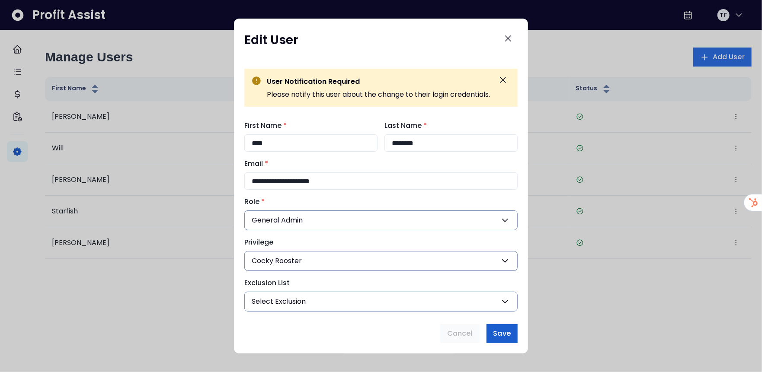
click at [497, 326] on button "Save" at bounding box center [501, 333] width 31 height 19
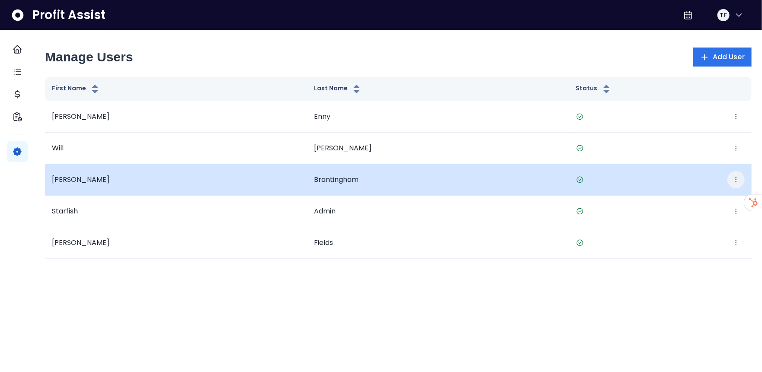
click at [733, 179] on icon "button" at bounding box center [736, 179] width 7 height 7
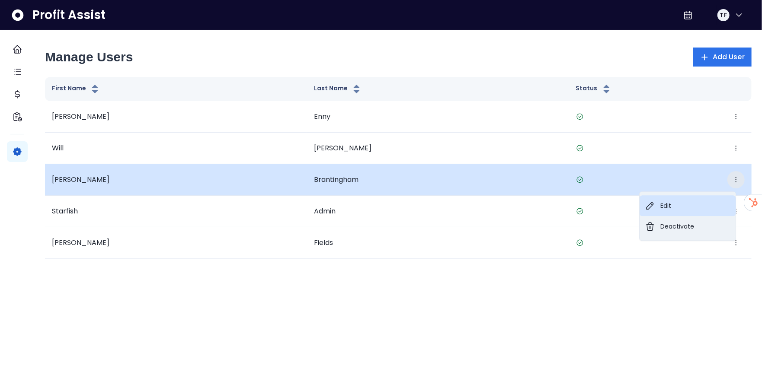
click at [681, 209] on button "Edit" at bounding box center [688, 205] width 96 height 21
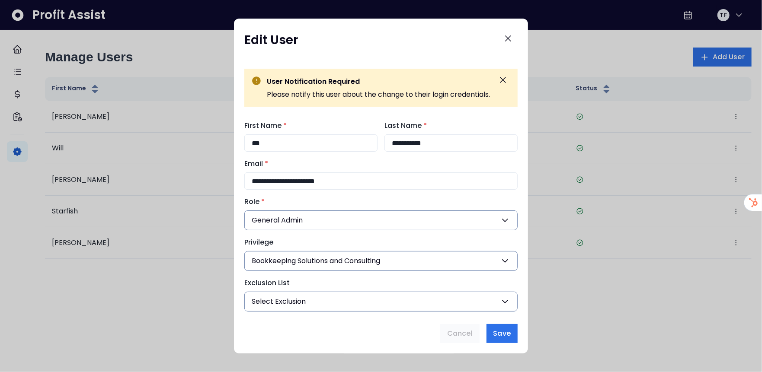
click at [397, 261] on button "Bookkeeping Solutions and Consulting" at bounding box center [380, 261] width 273 height 20
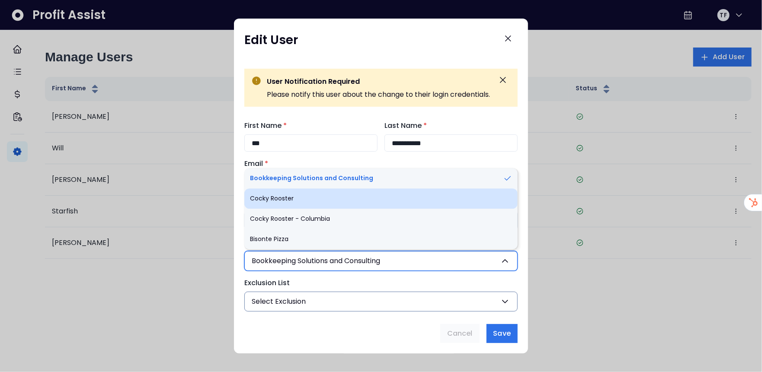
click at [338, 207] on li "Cocky Rooster" at bounding box center [380, 199] width 273 height 20
type input "***"
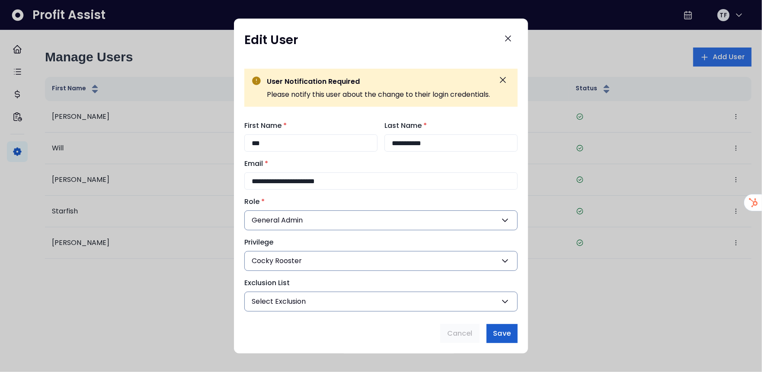
click at [501, 336] on span "Save" at bounding box center [501, 334] width 17 height 10
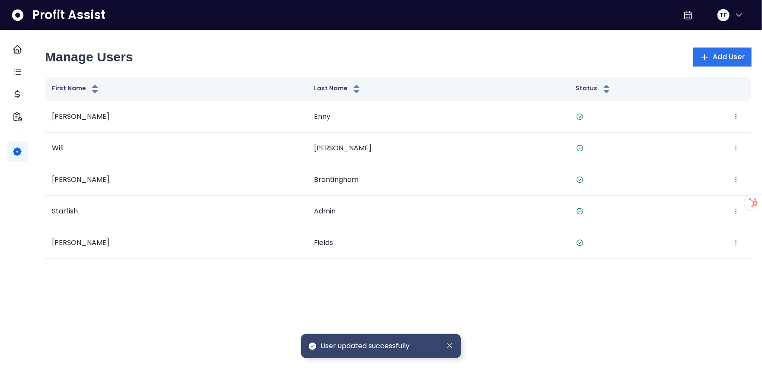
click at [639, 281] on html "Dashboard Tasks Cost Financial Insights Settings Profit Assist TF Manage Users …" at bounding box center [381, 140] width 762 height 281
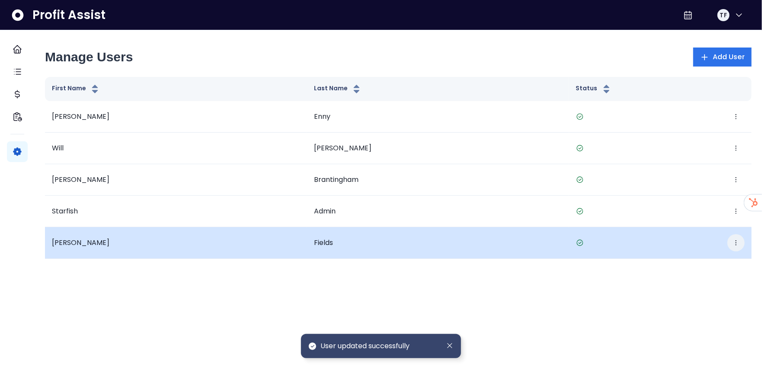
click at [733, 243] on icon "button" at bounding box center [736, 243] width 7 height 7
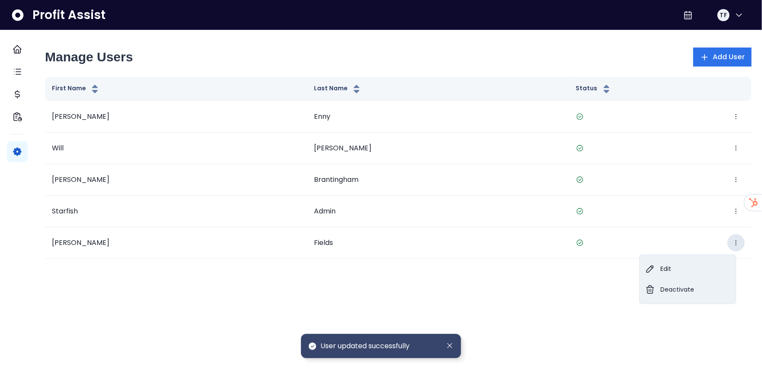
click at [555, 281] on html "Dashboard Tasks Cost Financial Insights Settings Profit Assist TF Manage Users …" at bounding box center [381, 140] width 762 height 281
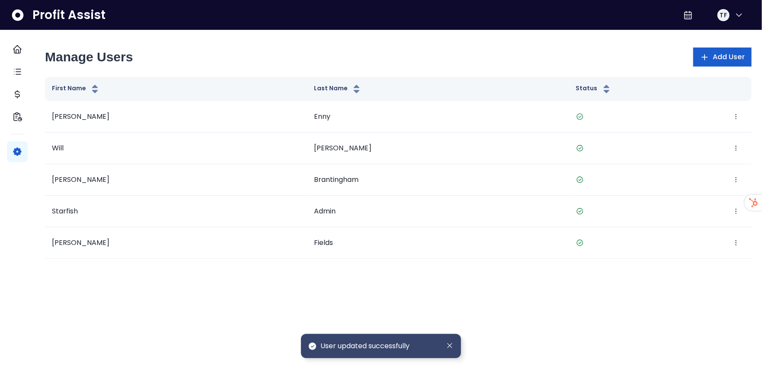
click at [713, 53] on span "Add User" at bounding box center [729, 57] width 32 height 10
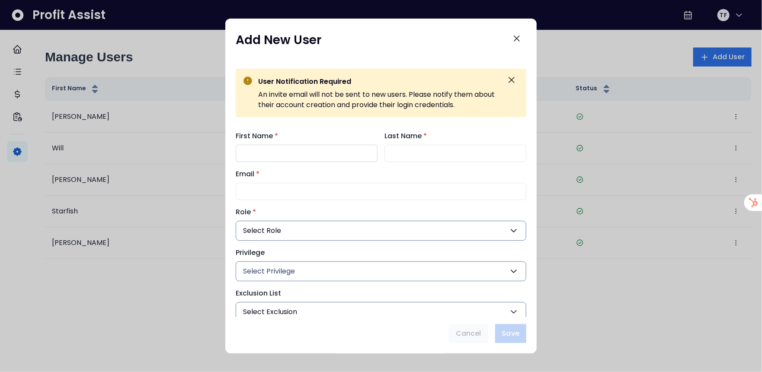
click at [268, 149] on input "First Name *" at bounding box center [307, 153] width 142 height 17
click at [267, 186] on input "Email *" at bounding box center [381, 191] width 291 height 17
paste input "**********"
type input "**********"
click at [255, 150] on input "First Name *" at bounding box center [307, 153] width 142 height 17
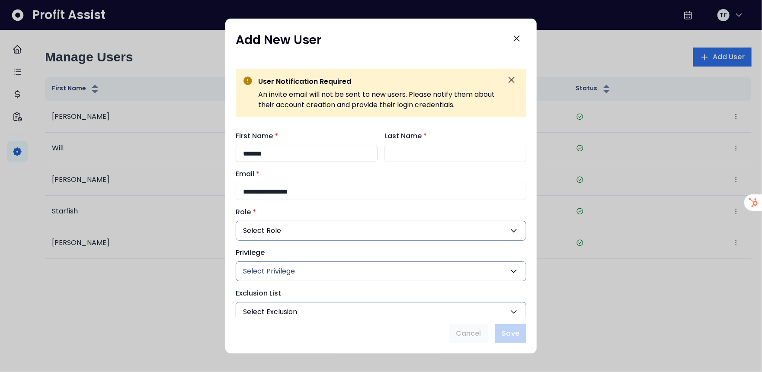
type input "******"
type input "*****"
click at [321, 234] on button "Select Role" at bounding box center [381, 231] width 291 height 20
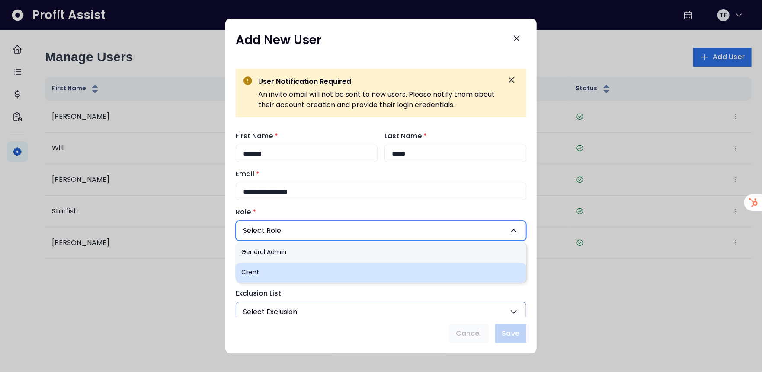
click at [308, 265] on li "Client" at bounding box center [381, 273] width 291 height 20
type input "***"
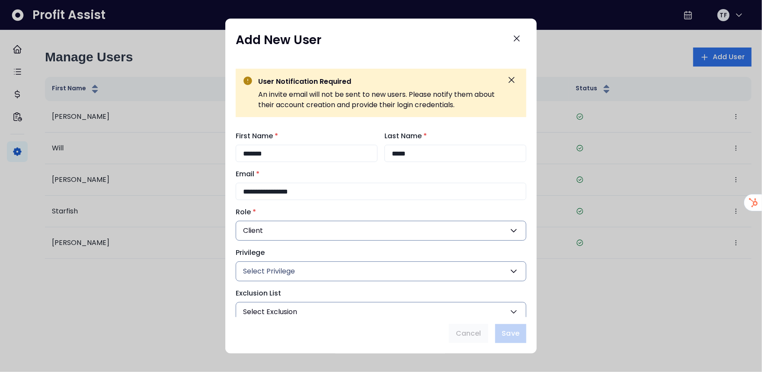
click at [340, 272] on button "Select Privilege" at bounding box center [381, 272] width 291 height 20
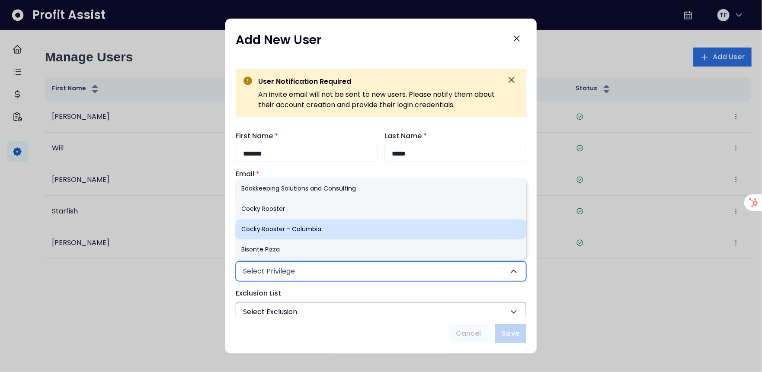
click at [322, 227] on li "Cocky Rooster - Columbia" at bounding box center [381, 229] width 291 height 20
type input "***"
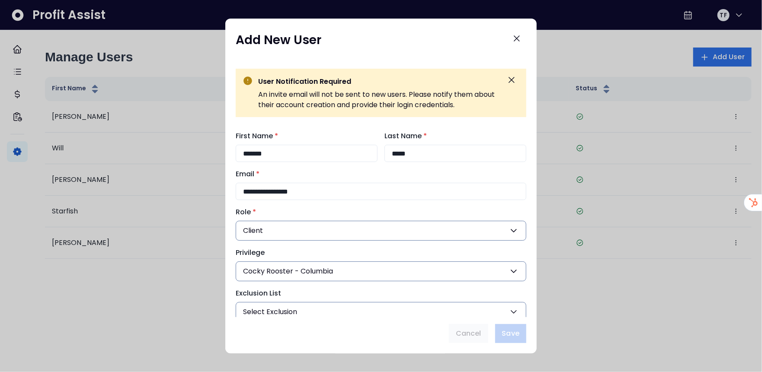
click at [336, 313] on button "Select Exclusion" at bounding box center [381, 312] width 291 height 20
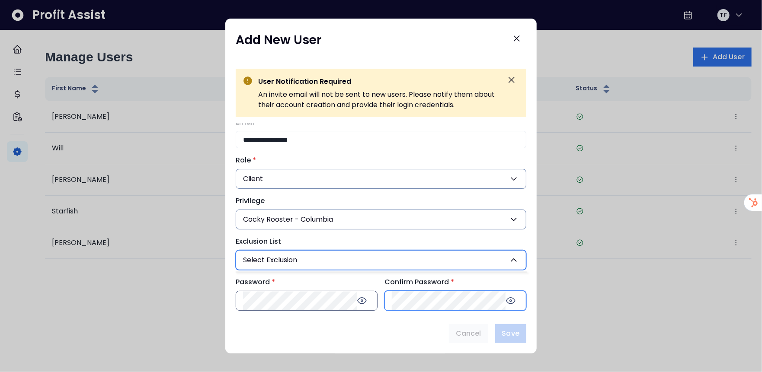
scroll to position [3, 0]
click at [317, 339] on div "Cancel Save" at bounding box center [381, 333] width 291 height 19
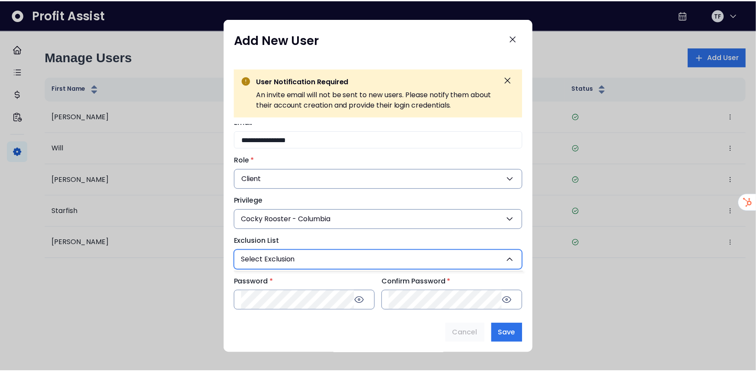
scroll to position [0, 0]
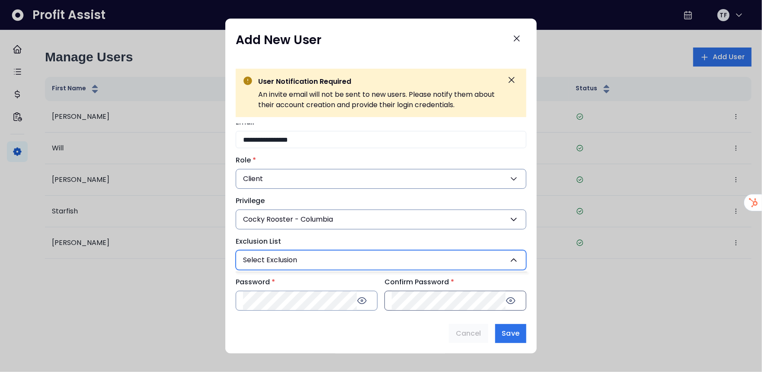
click at [507, 304] on icon at bounding box center [511, 301] width 10 height 10
click at [365, 301] on icon at bounding box center [362, 301] width 10 height 10
click at [365, 325] on div "Cancel Save" at bounding box center [381, 333] width 291 height 19
click at [513, 266] on button "Select Exclusion" at bounding box center [381, 260] width 291 height 20
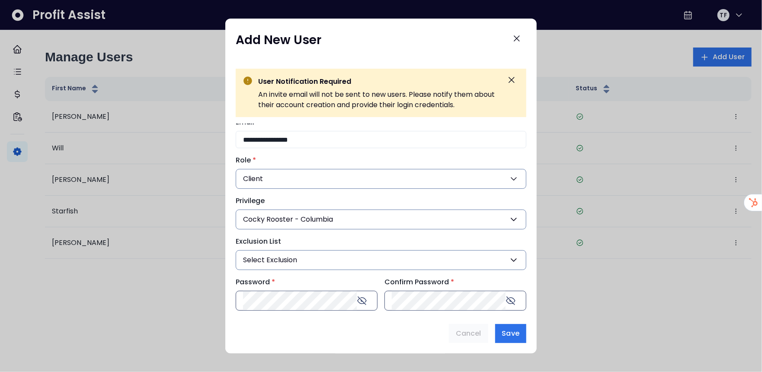
click at [325, 324] on div "Cancel Save" at bounding box center [381, 333] width 291 height 19
drag, startPoint x: 518, startPoint y: 331, endPoint x: 534, endPoint y: 329, distance: 15.7
click at [518, 332] on span "Save" at bounding box center [510, 334] width 17 height 10
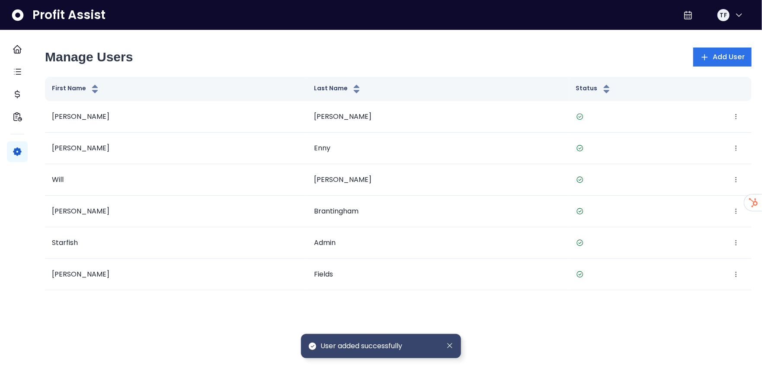
click at [617, 312] on html "Dashboard Tasks Cost Financial Insights Settings Profit Assist TF Manage Users …" at bounding box center [381, 156] width 762 height 312
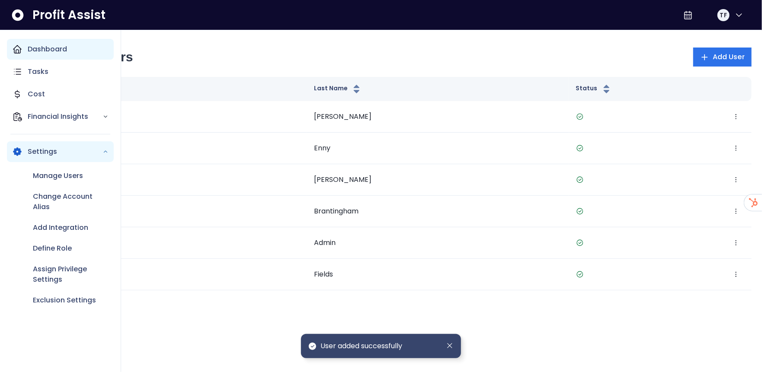
click at [23, 48] on div "Dashboard" at bounding box center [60, 49] width 107 height 21
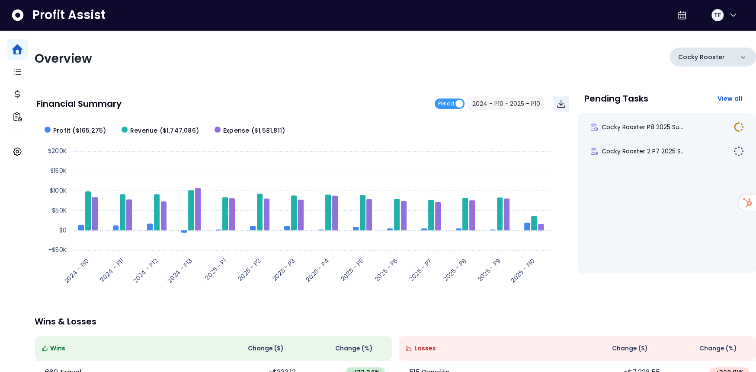
click at [724, 61] on div "Cocky Rooster" at bounding box center [712, 57] width 86 height 19
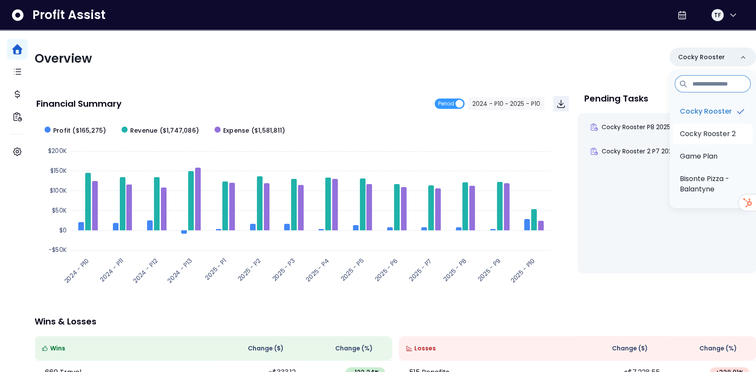
click at [711, 139] on p "Cocky Rooster 2" at bounding box center [708, 134] width 56 height 10
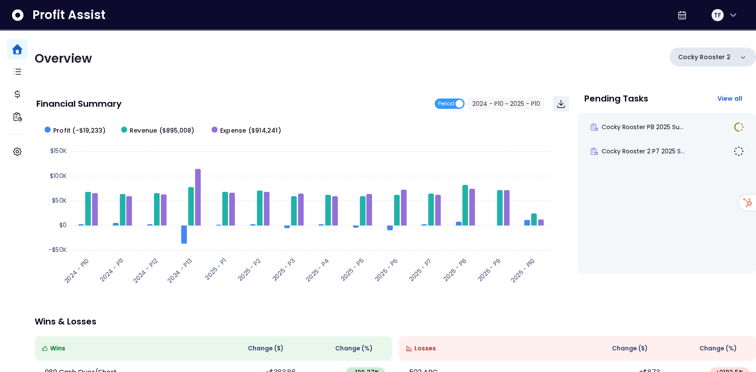
click at [705, 58] on p "Cocky Rooster 2" at bounding box center [704, 57] width 52 height 9
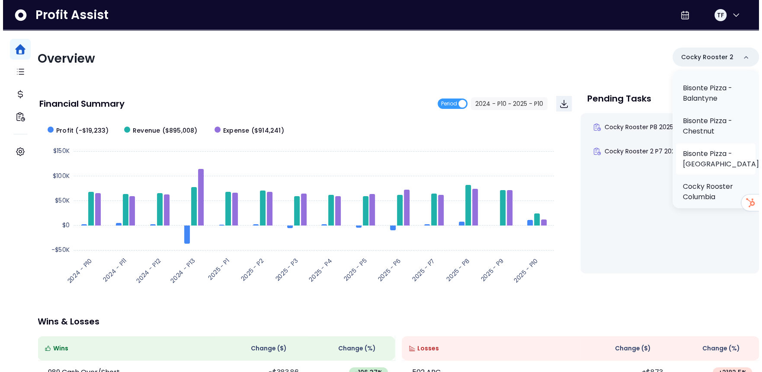
scroll to position [110, 0]
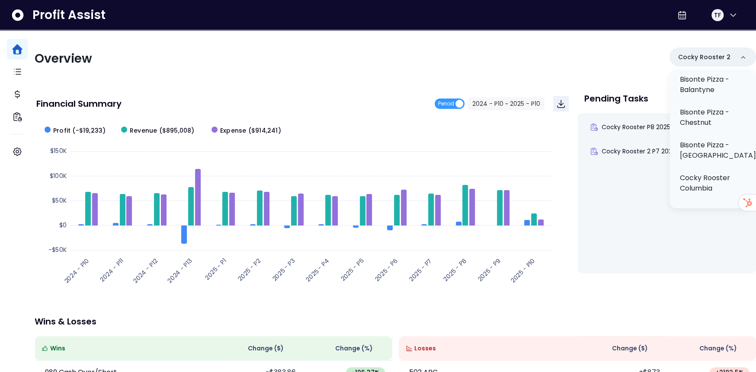
click at [717, 178] on p "Cocky Rooster Columbia" at bounding box center [713, 183] width 66 height 21
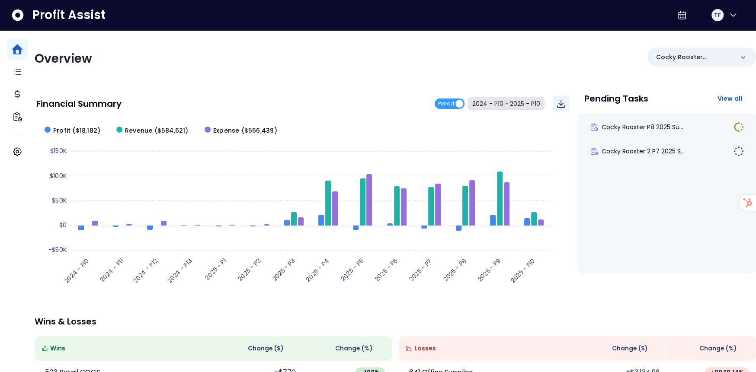
click at [512, 106] on button "2024 - P10 ~ 2025 - P10" at bounding box center [506, 103] width 77 height 13
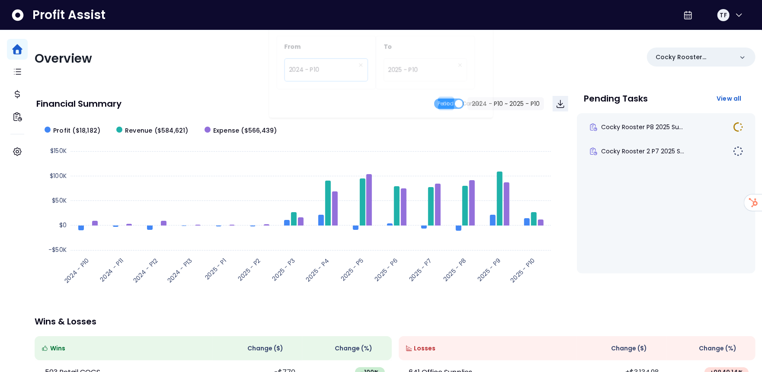
click at [355, 72] on div "**********" at bounding box center [317, 70] width 97 height 27
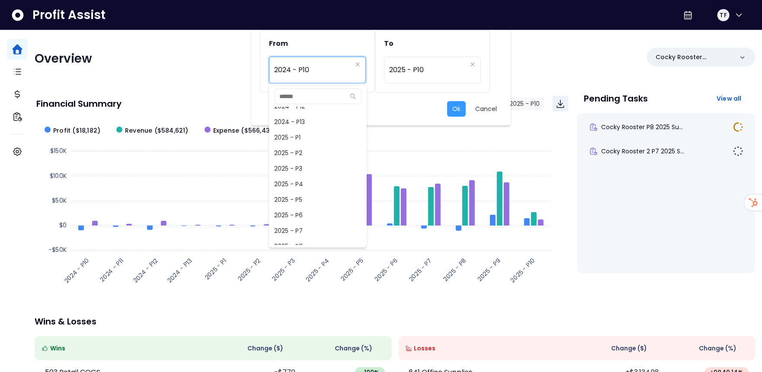
scroll to position [593, 0]
click at [320, 125] on span "2025 - P1" at bounding box center [318, 129] width 98 height 16
type input "*********"
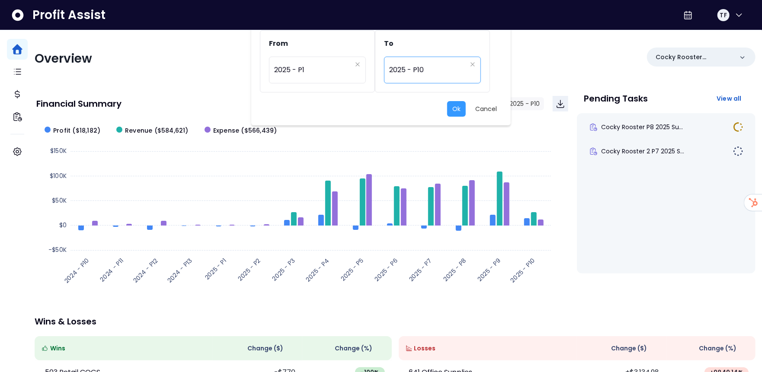
click at [459, 72] on span "2025 - P10" at bounding box center [427, 70] width 77 height 20
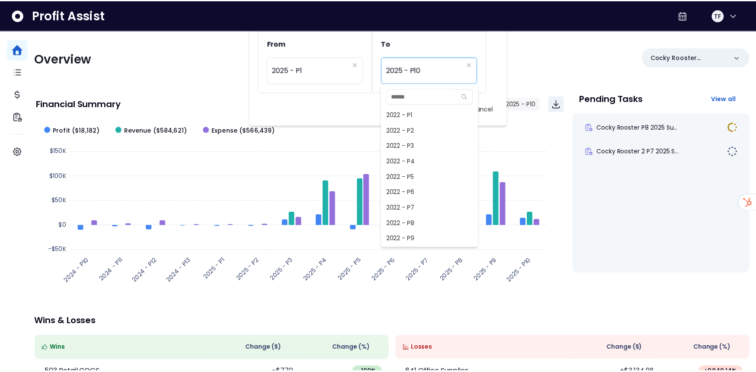
scroll to position [622, 0]
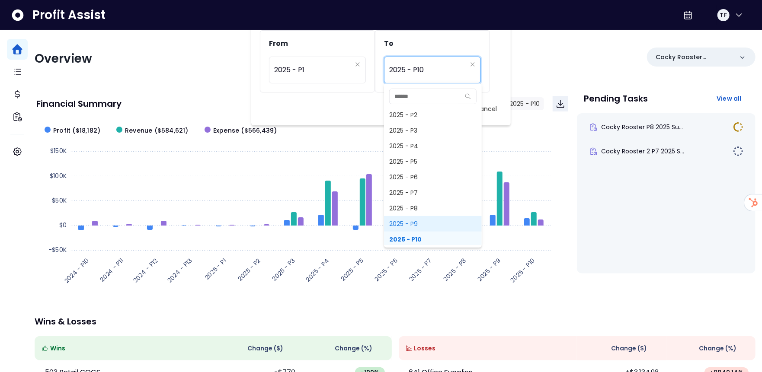
click at [413, 219] on span "2025 - P9" at bounding box center [433, 224] width 98 height 16
type input "*********"
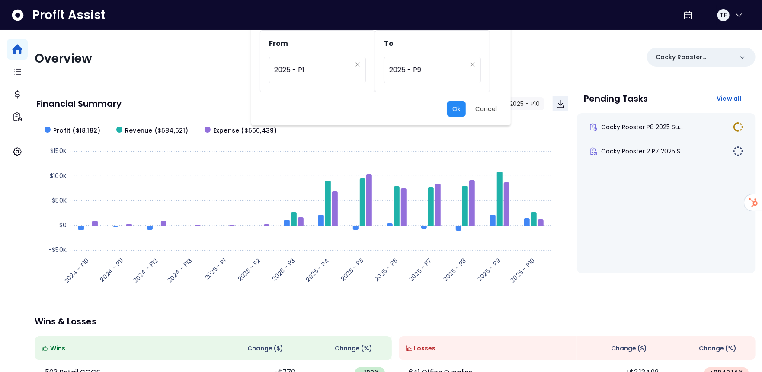
click at [459, 108] on button "Ok" at bounding box center [456, 109] width 19 height 16
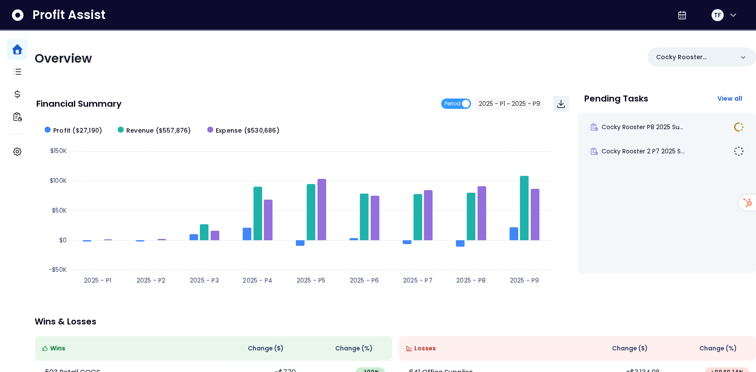
click at [222, 59] on div "Overview" at bounding box center [212, 59] width 355 height 16
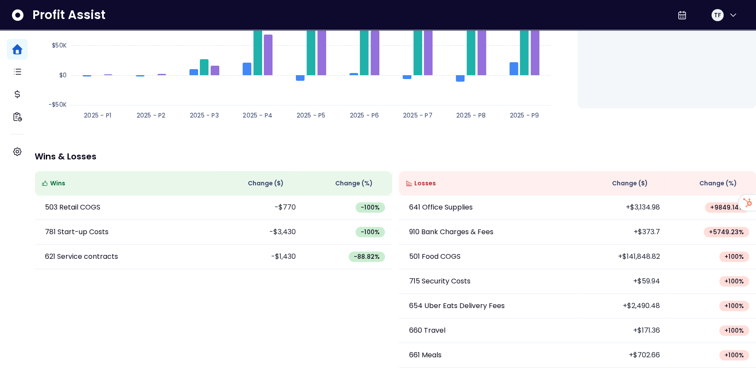
scroll to position [170, 0]
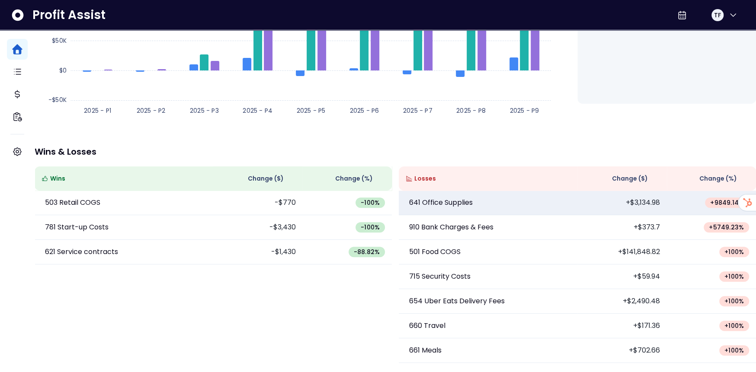
click at [615, 208] on td "+$3,134.98" at bounding box center [622, 203] width 90 height 25
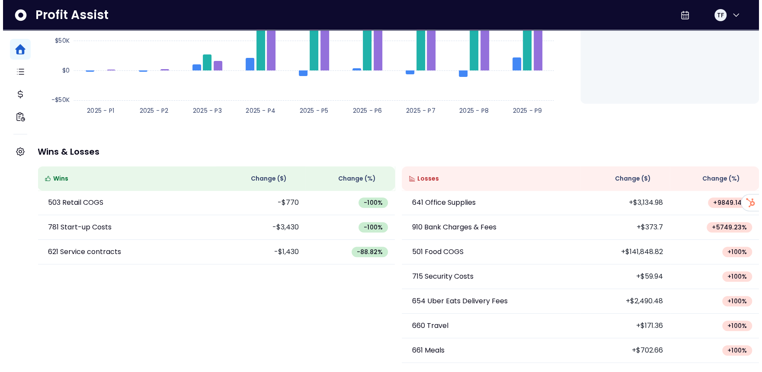
scroll to position [0, 0]
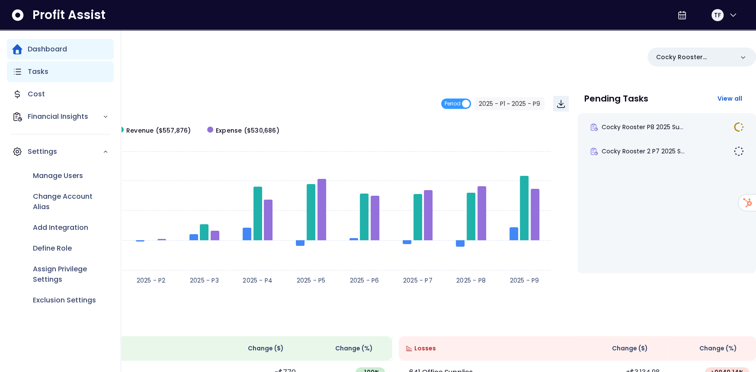
click at [28, 70] on p "Tasks" at bounding box center [38, 72] width 21 height 10
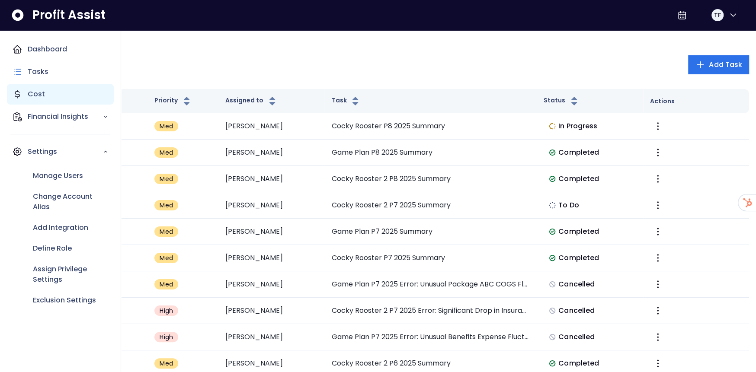
click at [29, 93] on p "Cost" at bounding box center [36, 94] width 17 height 10
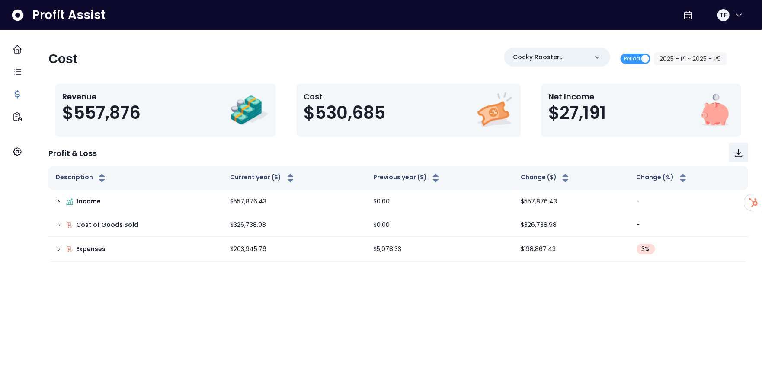
click at [302, 51] on div "Cost Cocky Rooster Columbia Period 2025 - P1 ~ 2025 - P9" at bounding box center [387, 62] width 678 height 29
click at [577, 63] on div "Cocky Rooster Columbia" at bounding box center [557, 57] width 106 height 19
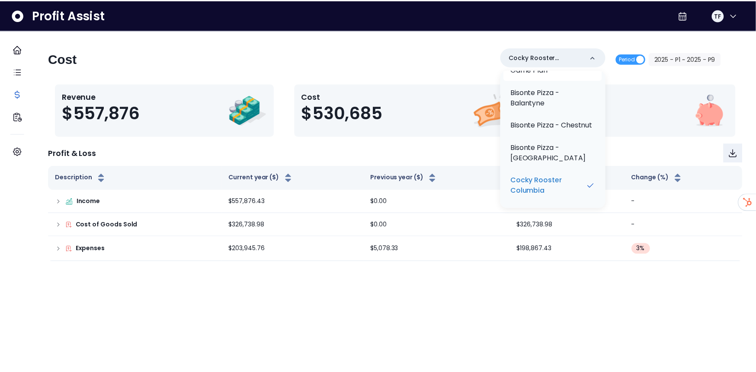
scroll to position [99, 0]
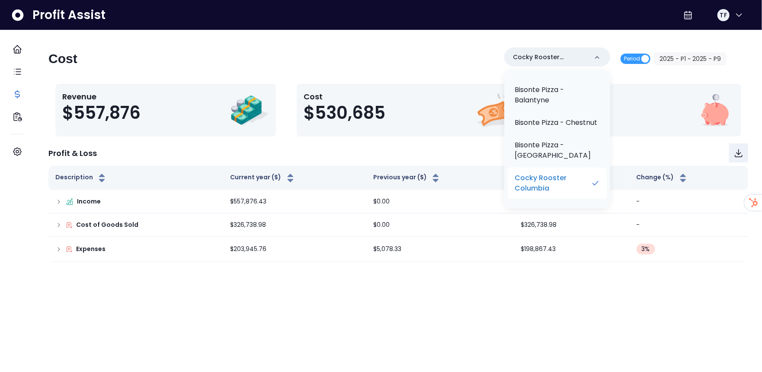
click at [554, 187] on p "Cocky Rooster Columbia" at bounding box center [553, 183] width 76 height 21
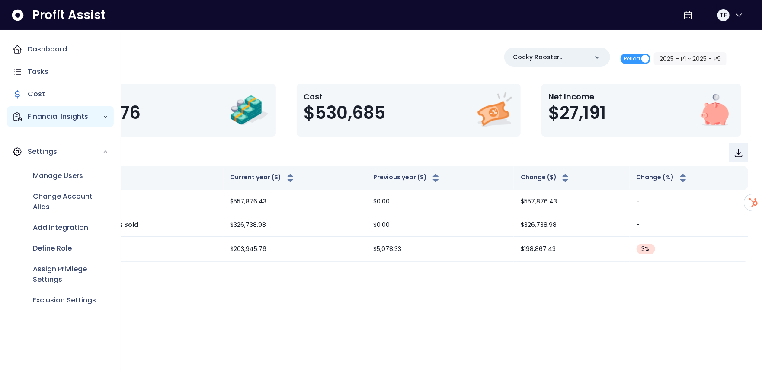
click at [36, 116] on p "Financial Insights" at bounding box center [65, 117] width 75 height 10
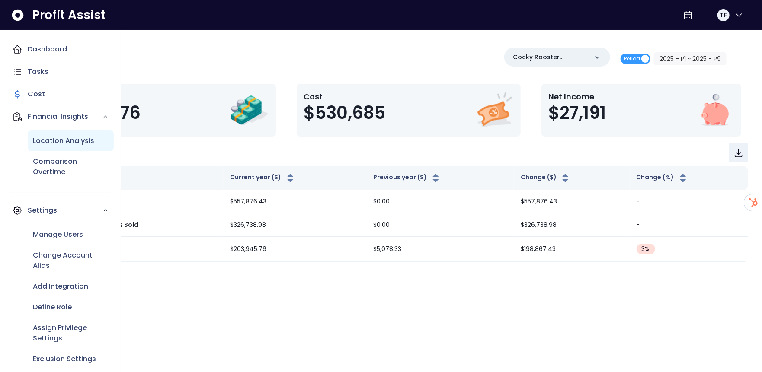
click at [39, 140] on p "Location Analysis" at bounding box center [63, 141] width 61 height 10
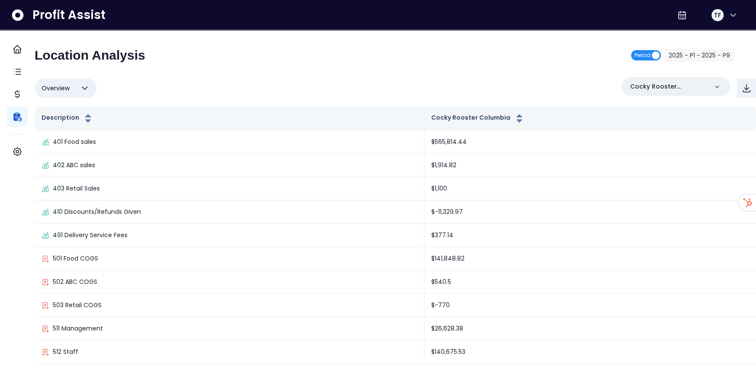
click at [635, 55] on span "Period" at bounding box center [642, 55] width 16 height 10
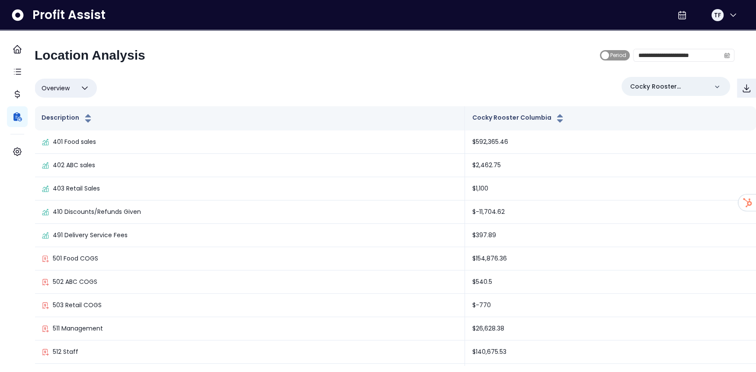
click at [610, 52] on span "Period" at bounding box center [618, 55] width 16 height 10
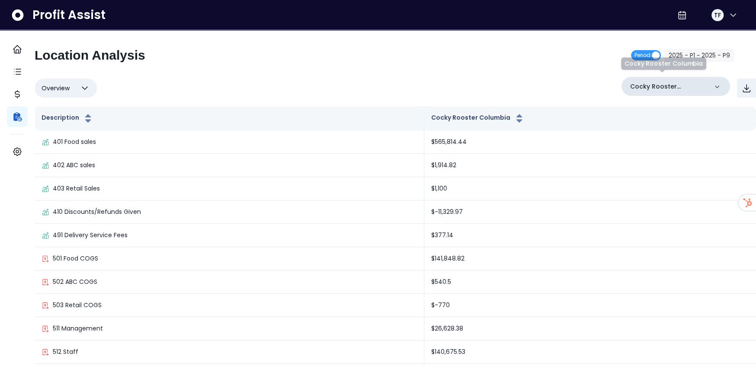
click at [674, 88] on p "Cocky Rooster Columbia" at bounding box center [668, 86] width 77 height 9
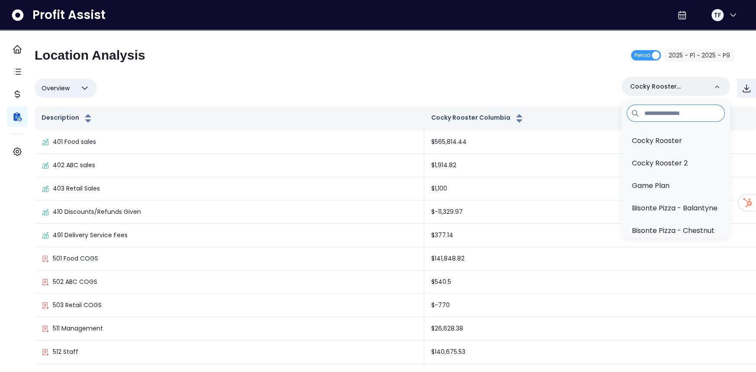
click at [468, 54] on div "Location Analysis Period 2025 - P1 ~ 2025 - P9" at bounding box center [385, 59] width 700 height 22
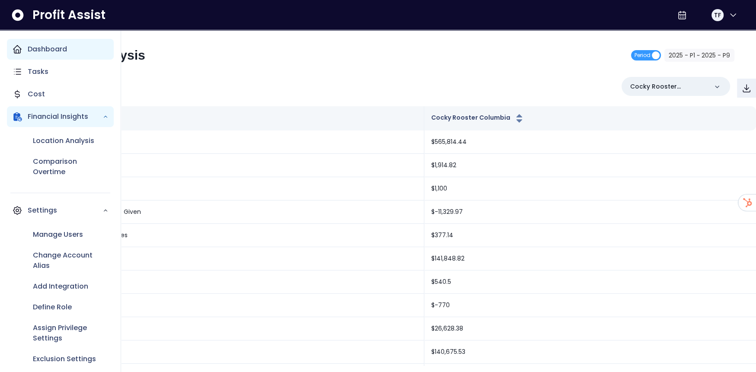
click at [26, 47] on div "Dashboard" at bounding box center [60, 49] width 107 height 21
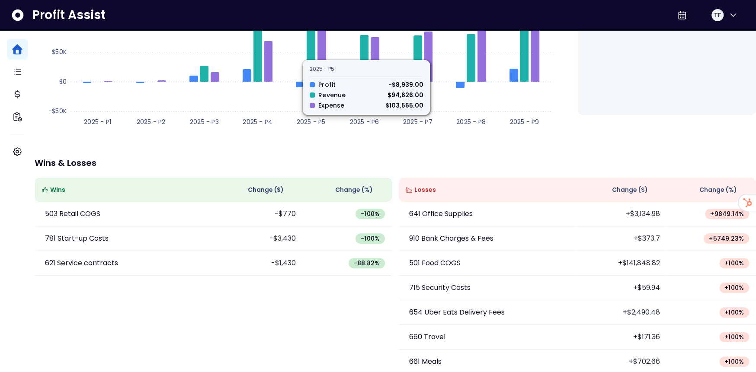
scroll to position [170, 0]
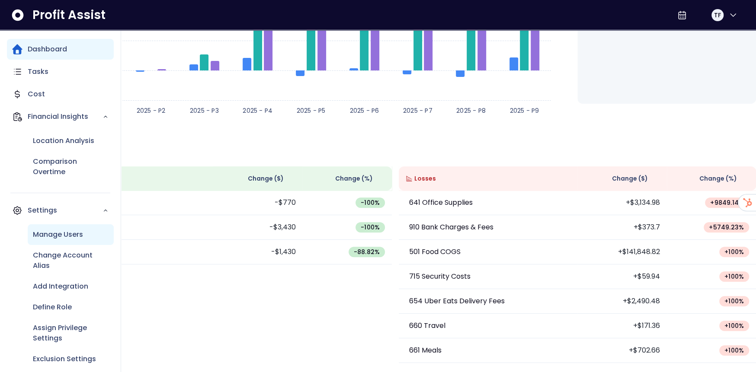
click at [53, 232] on p "Manage Users" at bounding box center [58, 235] width 50 height 10
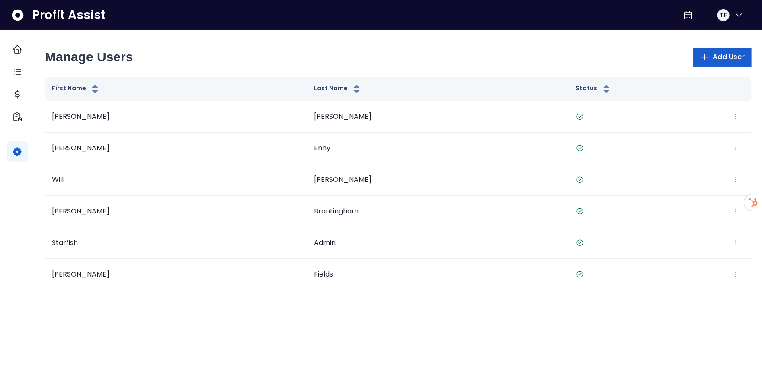
click at [713, 55] on span "Add User" at bounding box center [729, 57] width 32 height 10
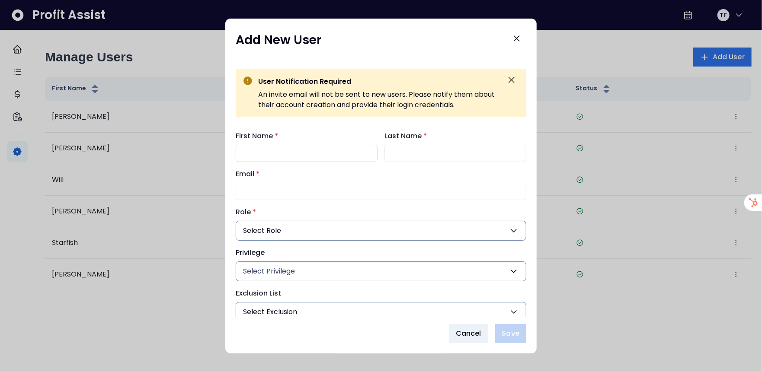
click at [285, 149] on input "First Name *" at bounding box center [307, 153] width 142 height 17
click at [285, 149] on input "****" at bounding box center [307, 153] width 142 height 17
type input "*"
type input "****"
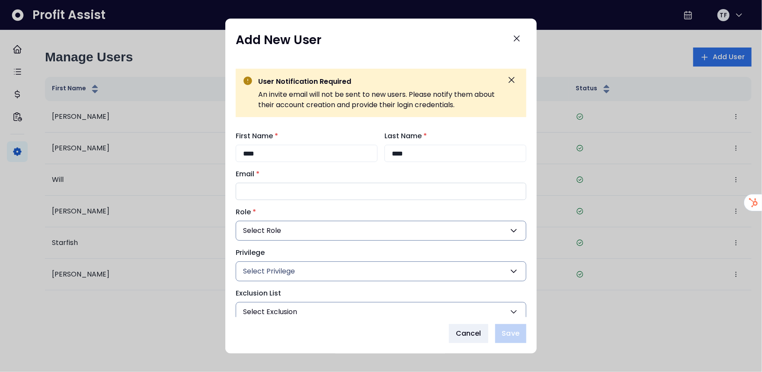
click at [305, 194] on input "Email *" at bounding box center [381, 191] width 291 height 17
paste input "**********"
type input "**********"
click at [316, 227] on button "Select Role" at bounding box center [381, 231] width 291 height 20
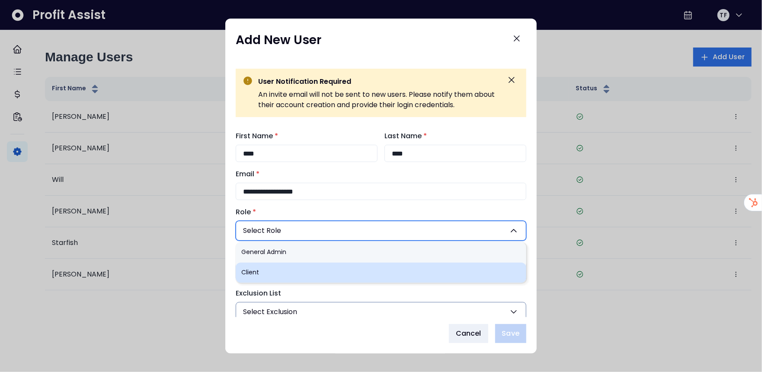
click at [311, 270] on li "Client" at bounding box center [381, 273] width 291 height 20
type input "***"
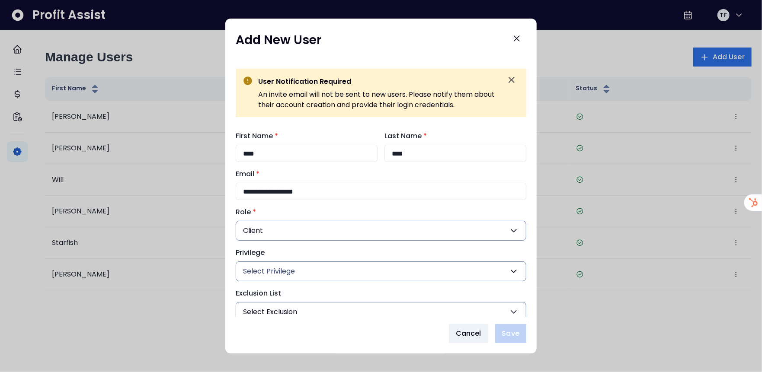
click at [311, 270] on button "Select Privilege" at bounding box center [381, 272] width 291 height 20
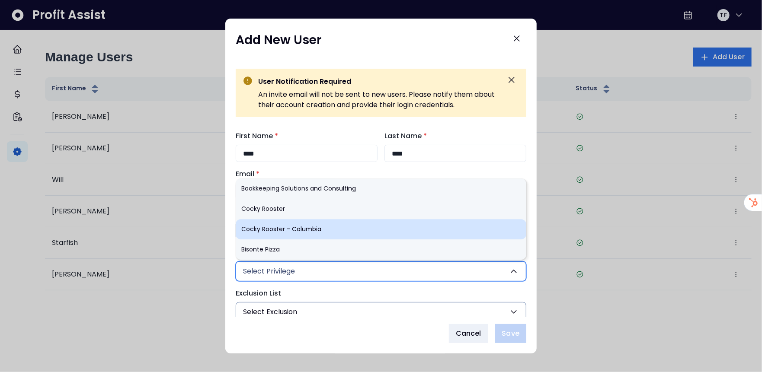
click at [331, 231] on li "Cocky Rooster - Columbia" at bounding box center [381, 229] width 291 height 20
type input "***"
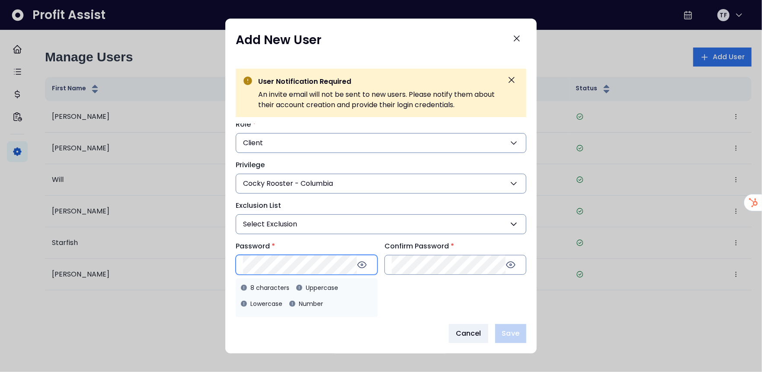
scroll to position [88, 0]
